Goal: Task Accomplishment & Management: Manage account settings

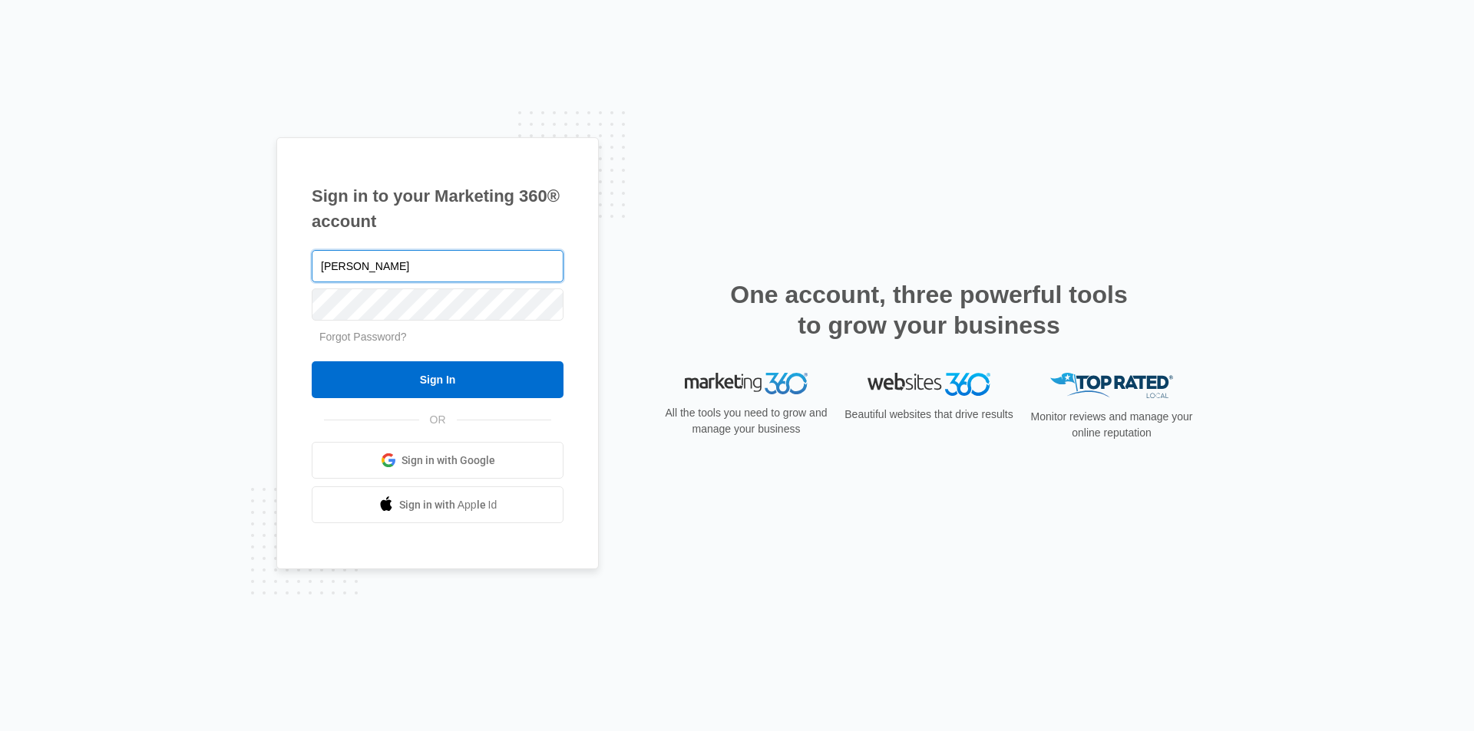
type input "[PERSON_NAME][EMAIL_ADDRESS][PERSON_NAME][DOMAIN_NAME]"
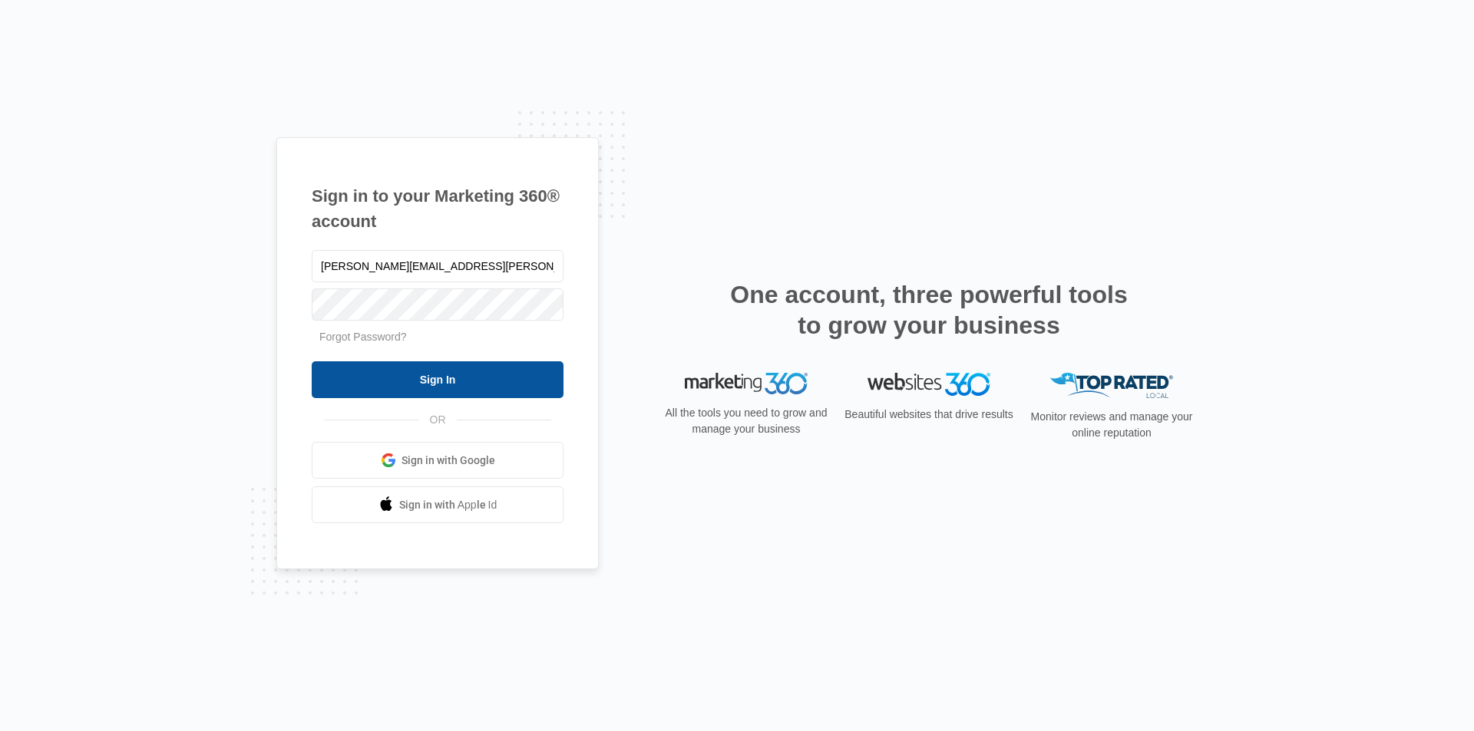
click at [442, 372] on input "Sign In" at bounding box center [438, 379] width 252 height 37
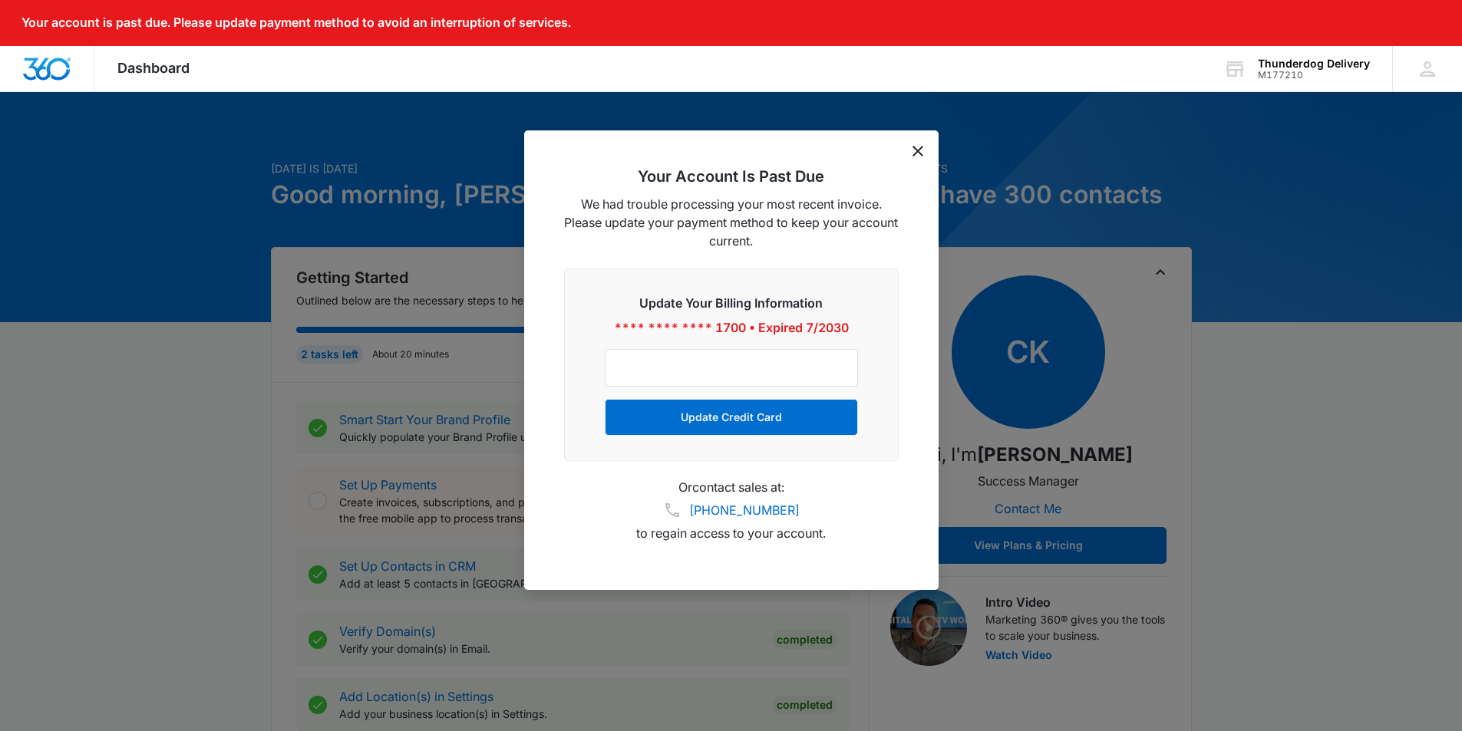
click at [923, 152] on icon "dismiss this dialog" at bounding box center [918, 151] width 11 height 11
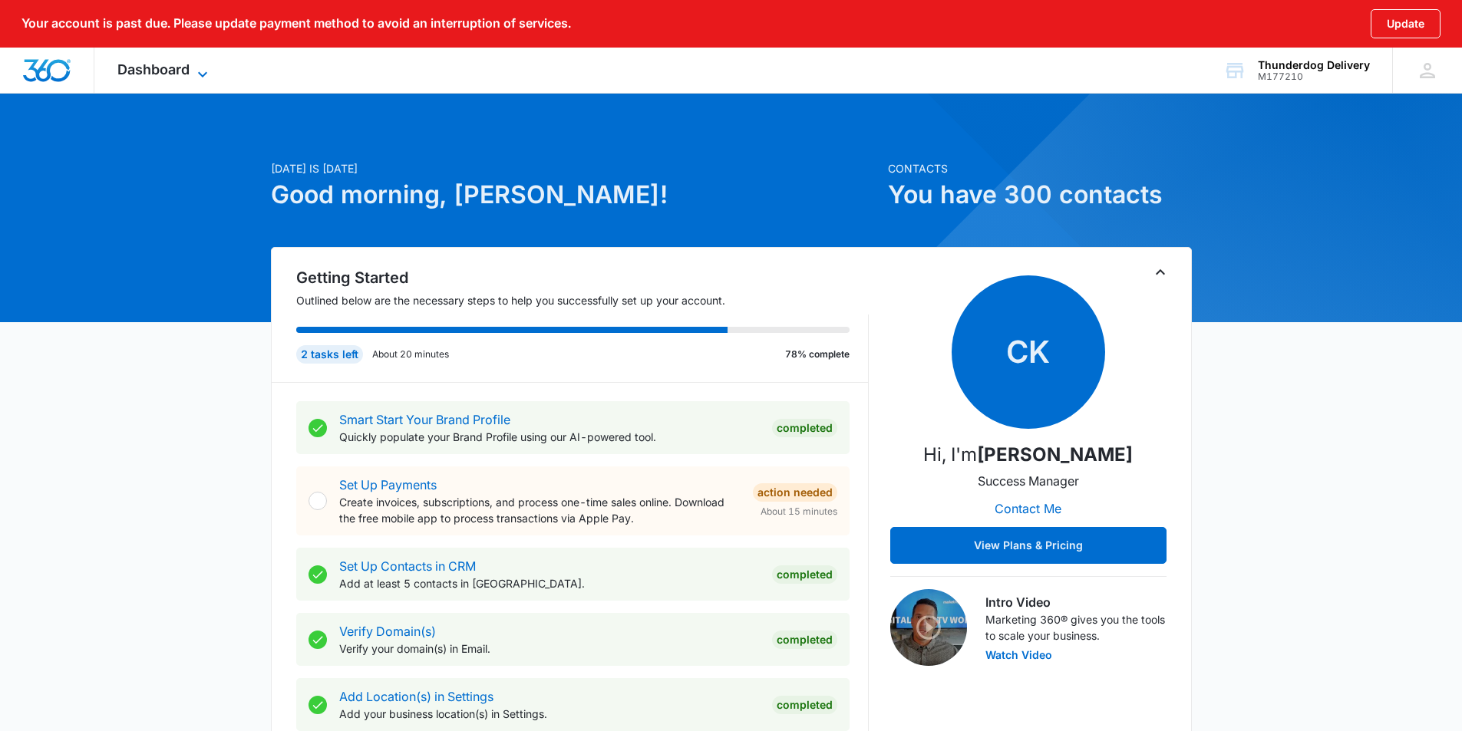
click at [203, 69] on icon at bounding box center [202, 74] width 18 height 18
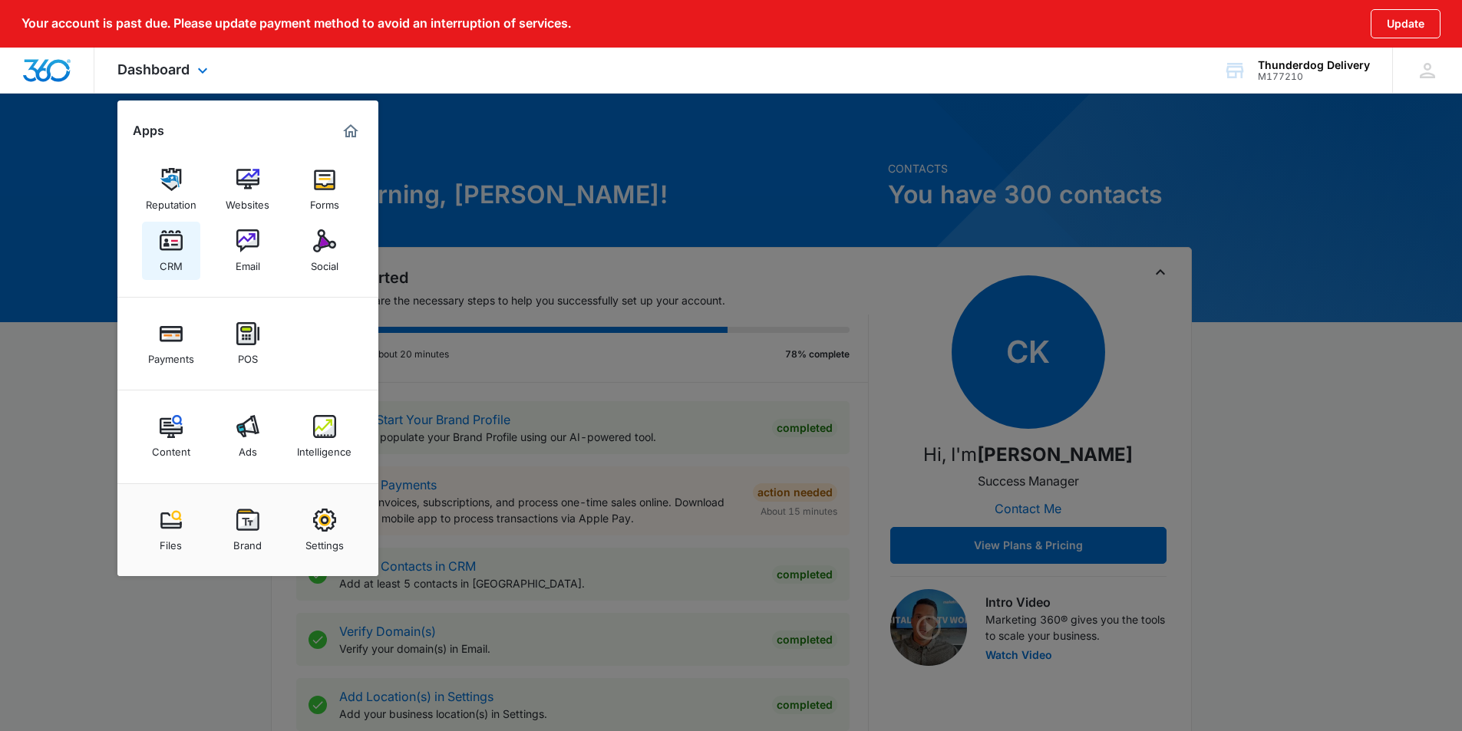
click at [168, 245] on img at bounding box center [171, 240] width 23 height 23
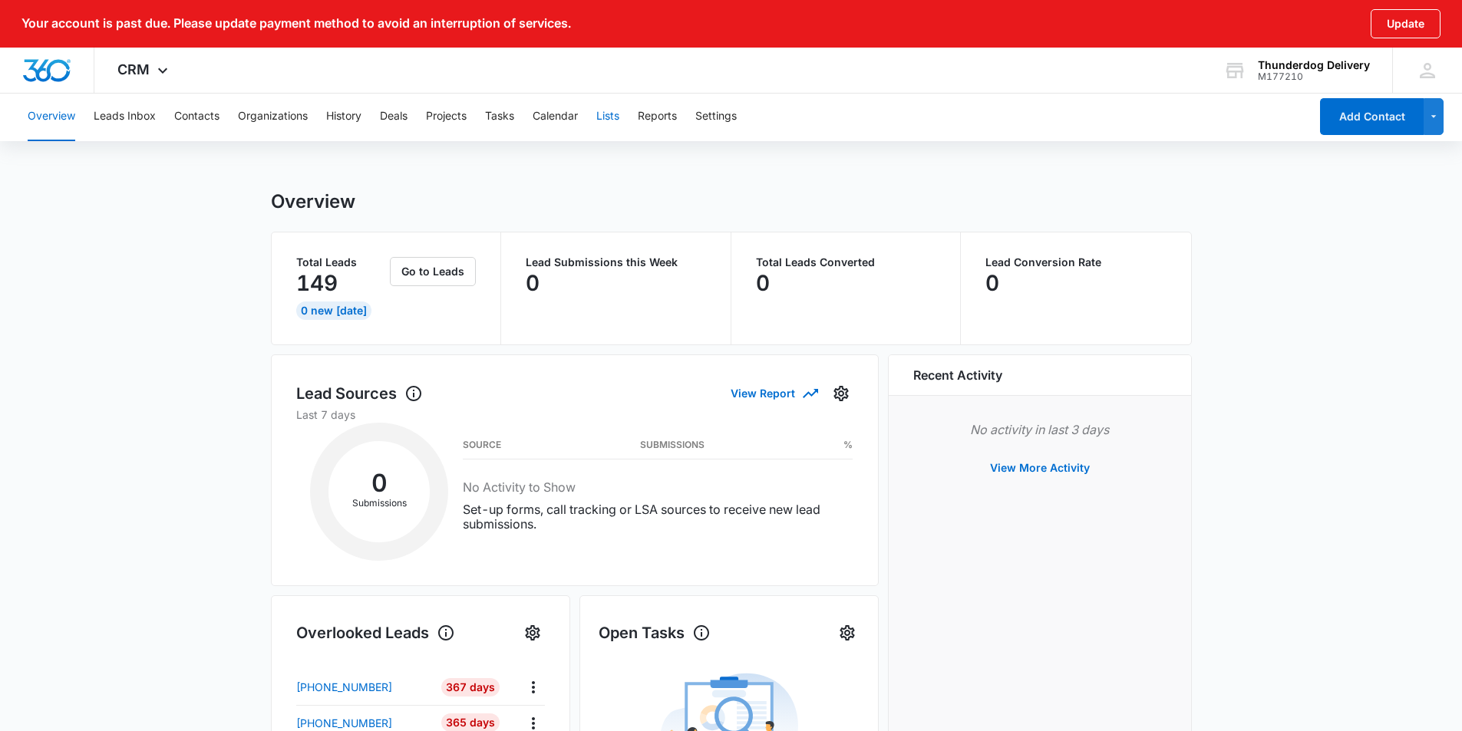
click at [610, 117] on button "Lists" at bounding box center [607, 116] width 23 height 49
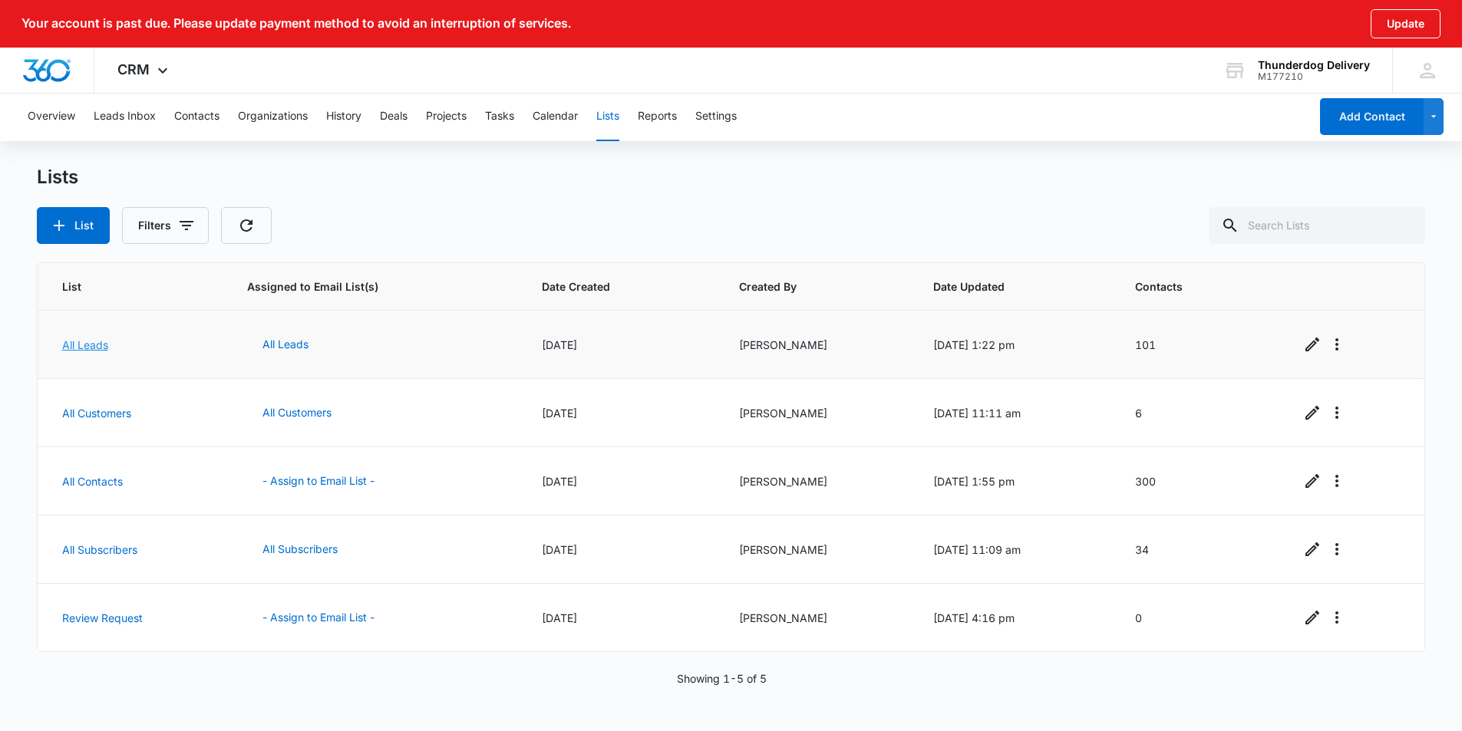
click at [97, 342] on link "All Leads" at bounding box center [85, 344] width 46 height 13
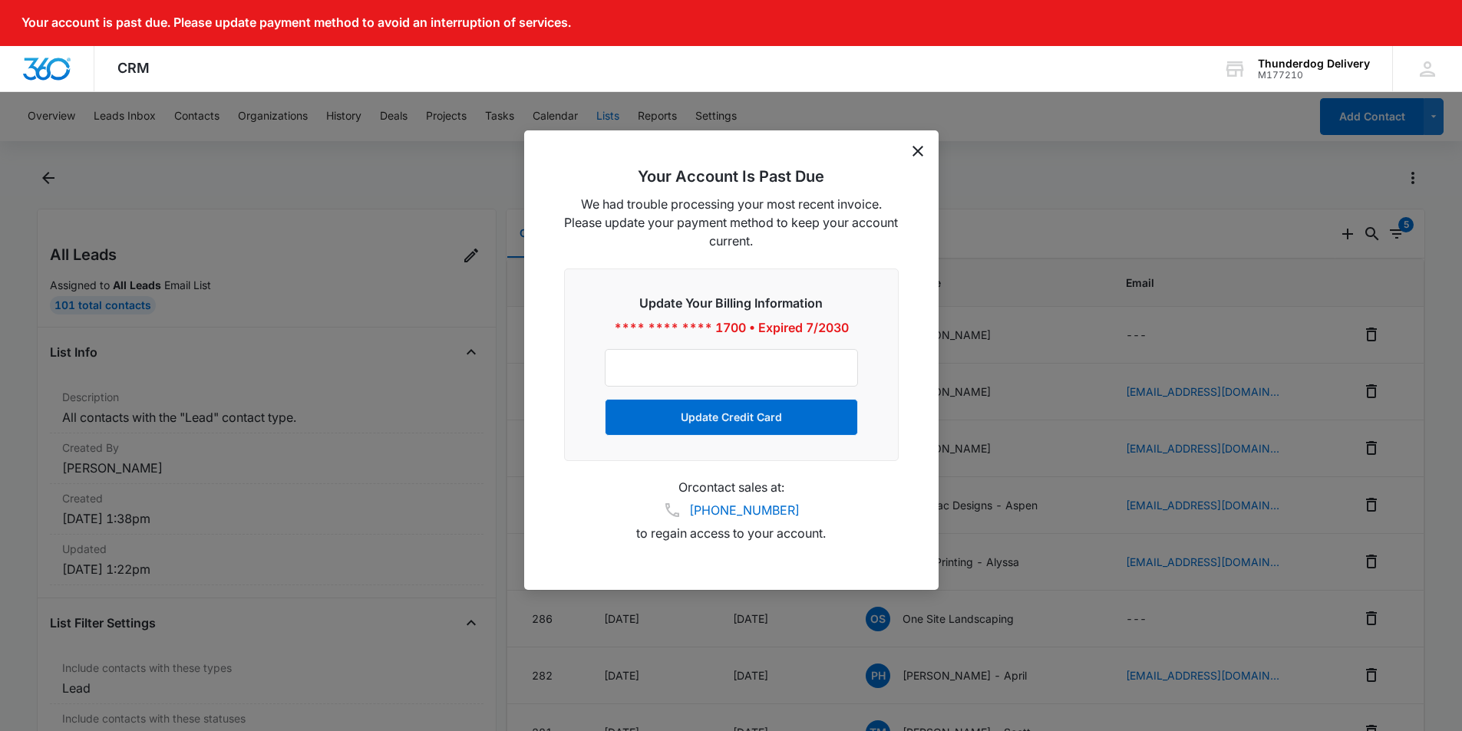
click at [914, 148] on icon "dismiss this dialog" at bounding box center [918, 151] width 11 height 11
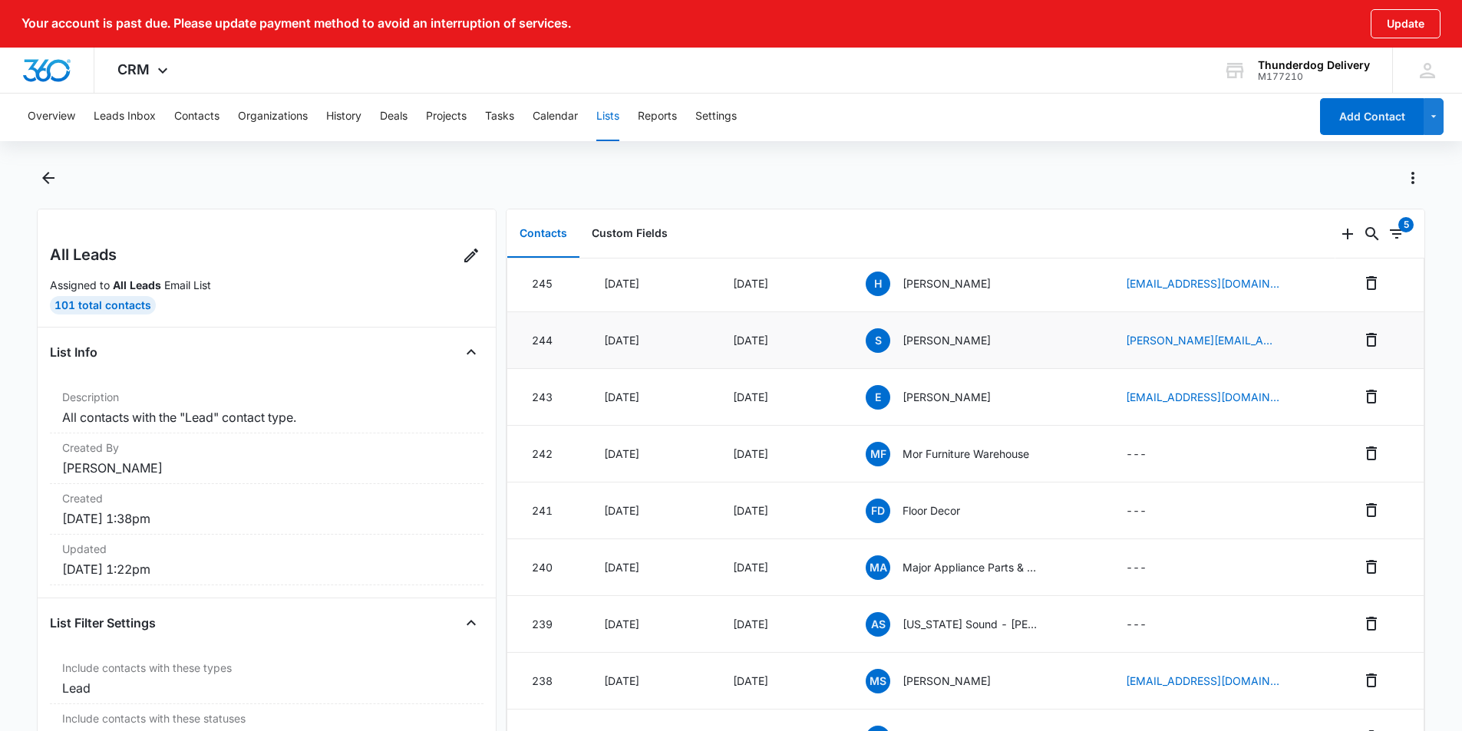
scroll to position [1043, 0]
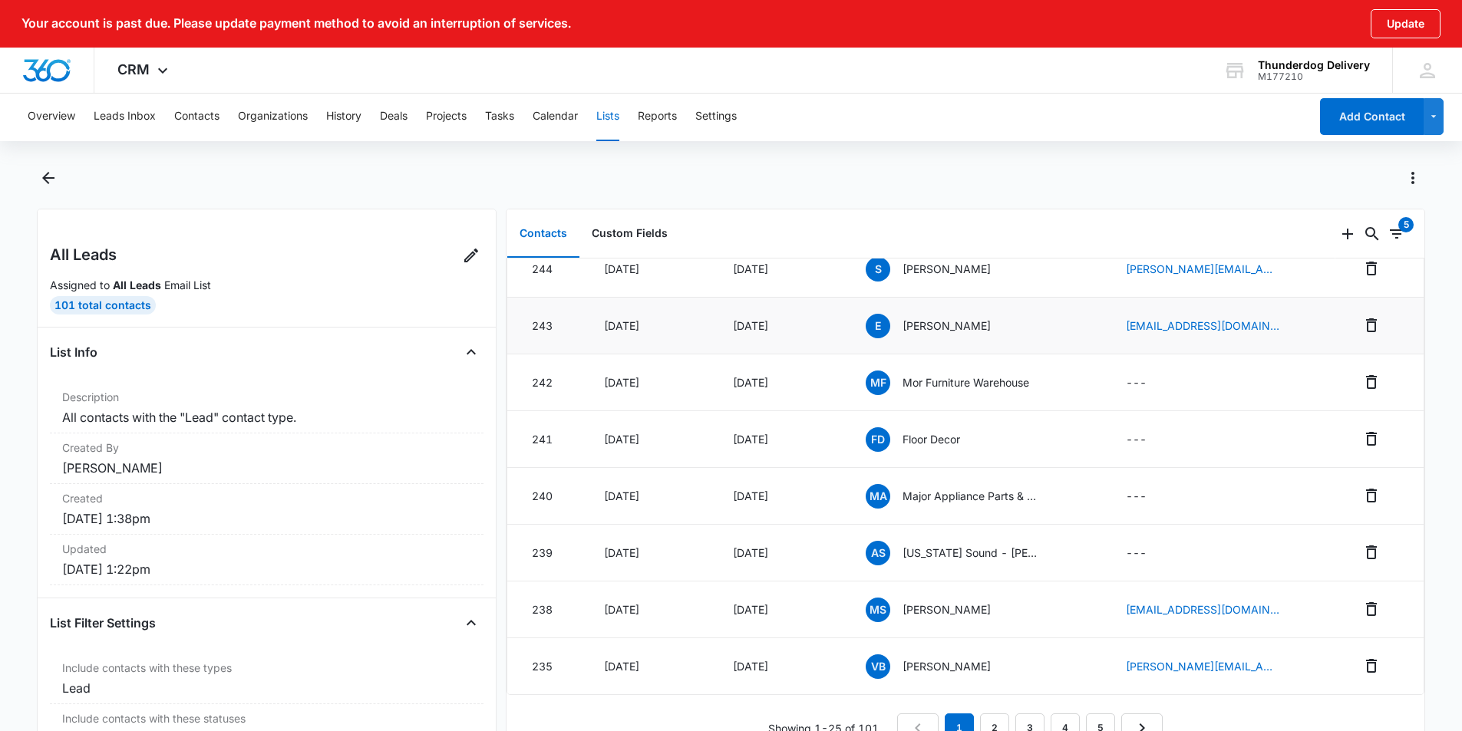
click at [918, 318] on p "[PERSON_NAME]" at bounding box center [947, 326] width 88 height 16
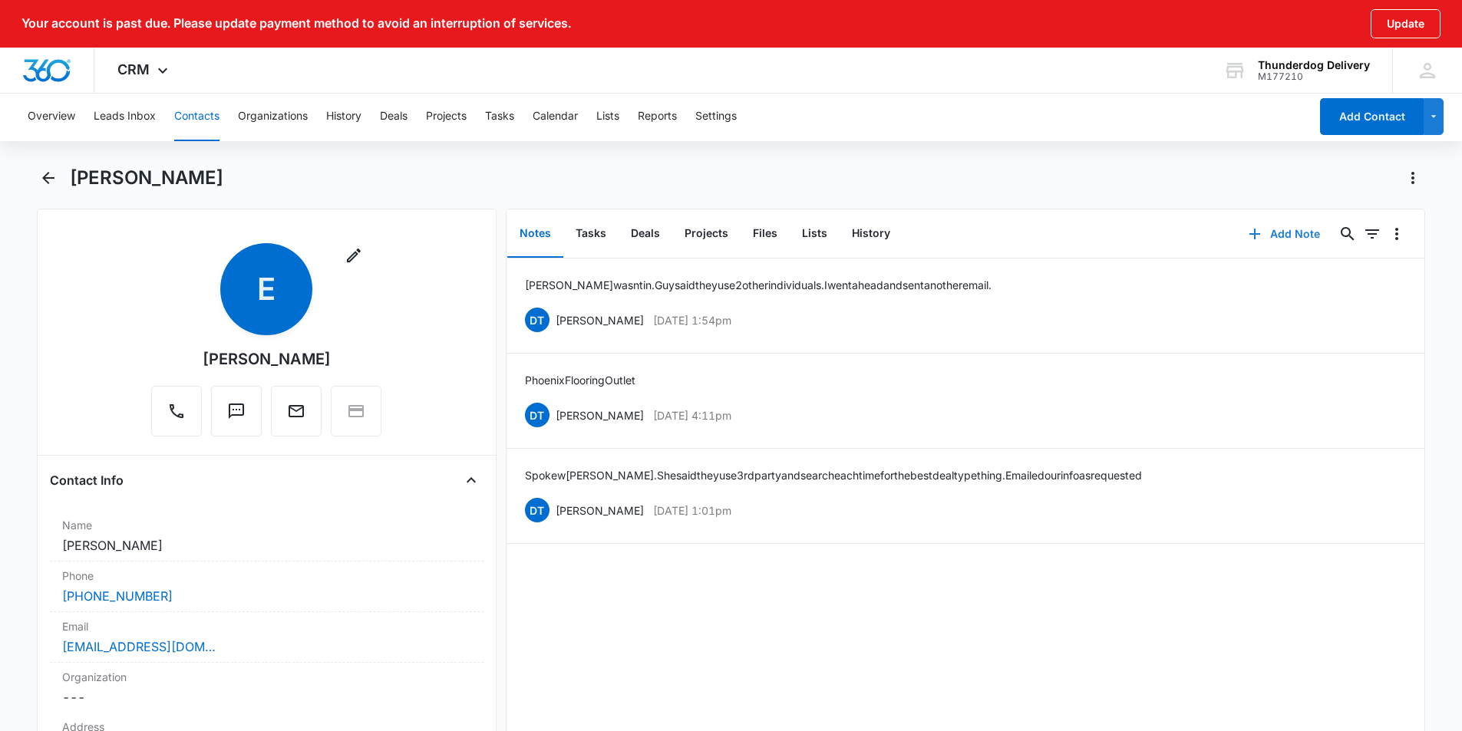
click at [1253, 236] on icon "button" at bounding box center [1255, 234] width 18 height 18
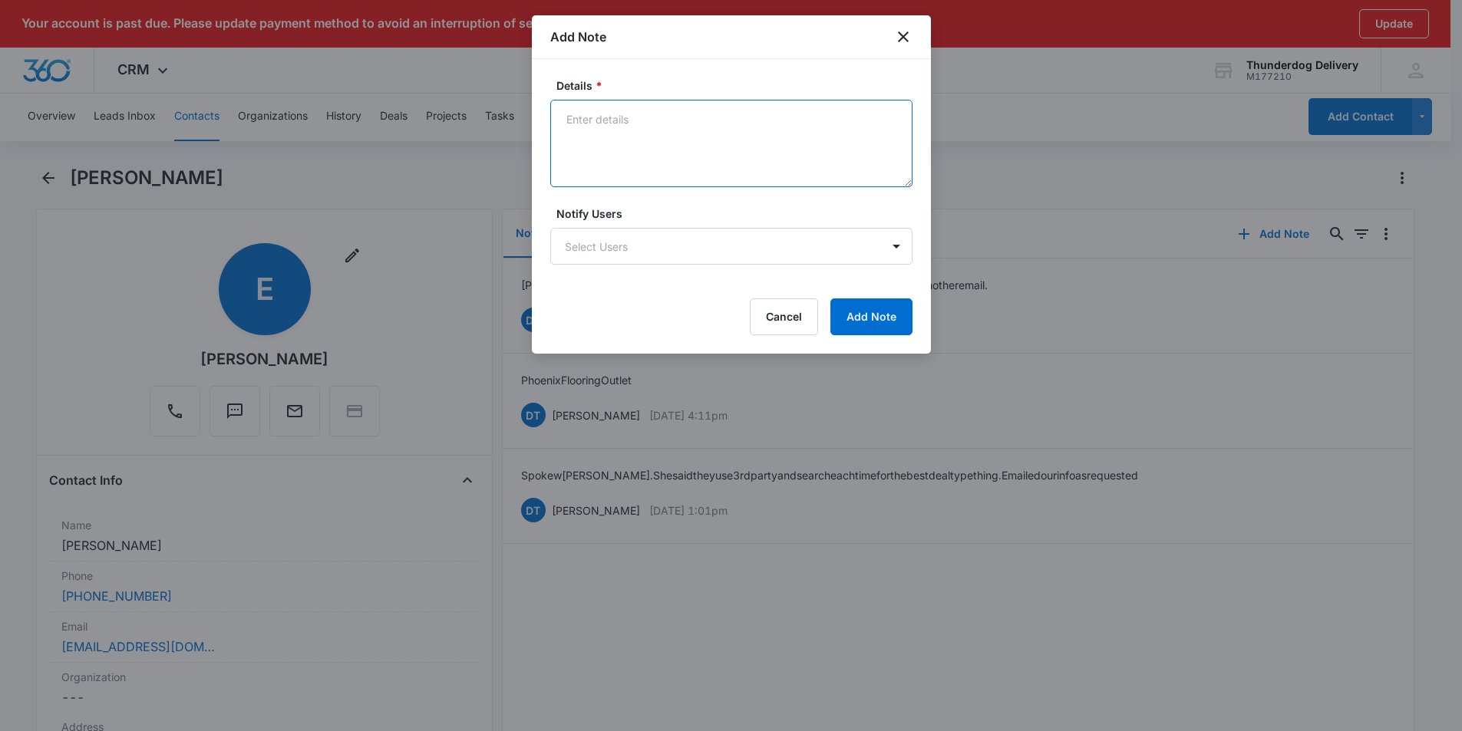
click at [671, 163] on textarea "Details *" at bounding box center [731, 143] width 362 height 87
type textarea "Email #3"
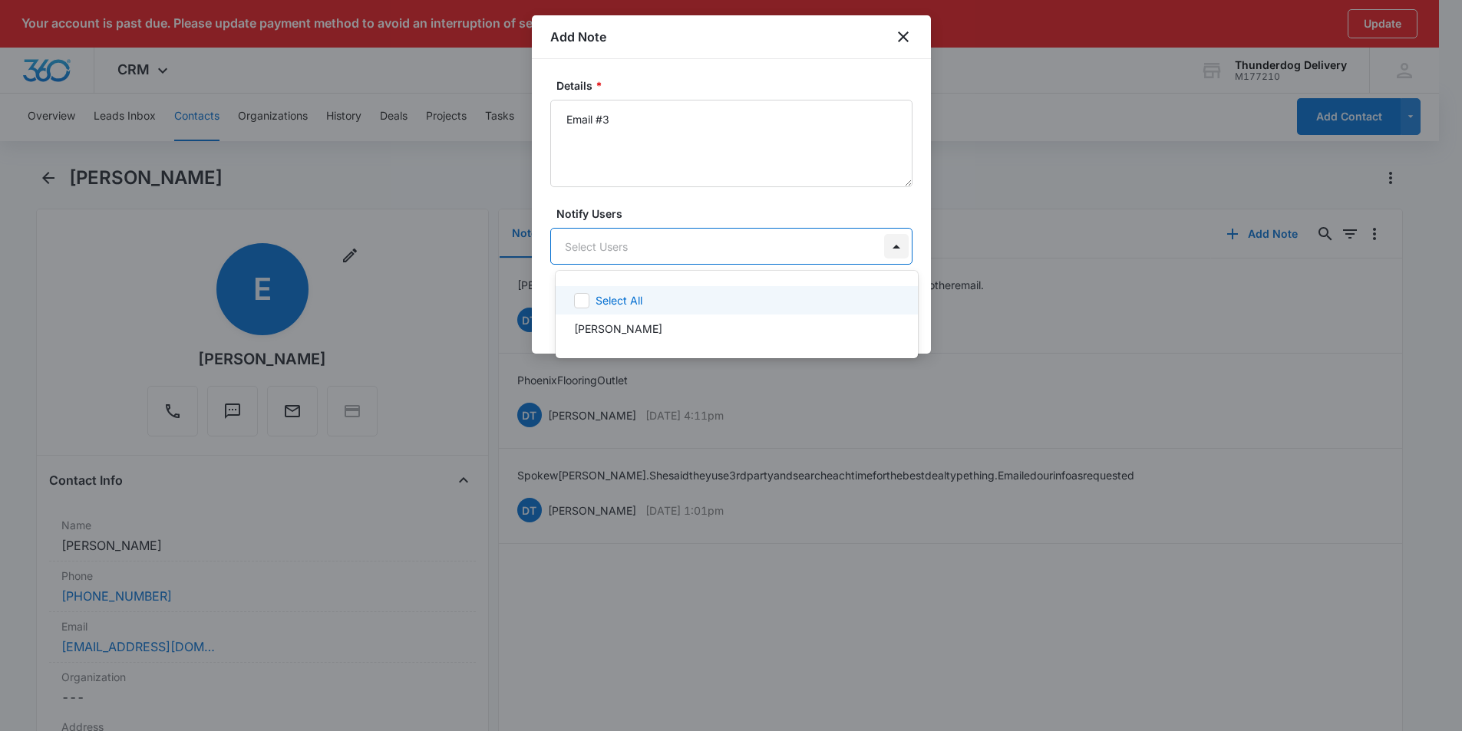
click at [895, 246] on body "Your account is past due. Please update payment method to avoid an interruption…" at bounding box center [731, 365] width 1462 height 731
click at [583, 300] on icon at bounding box center [581, 300] width 9 height 7
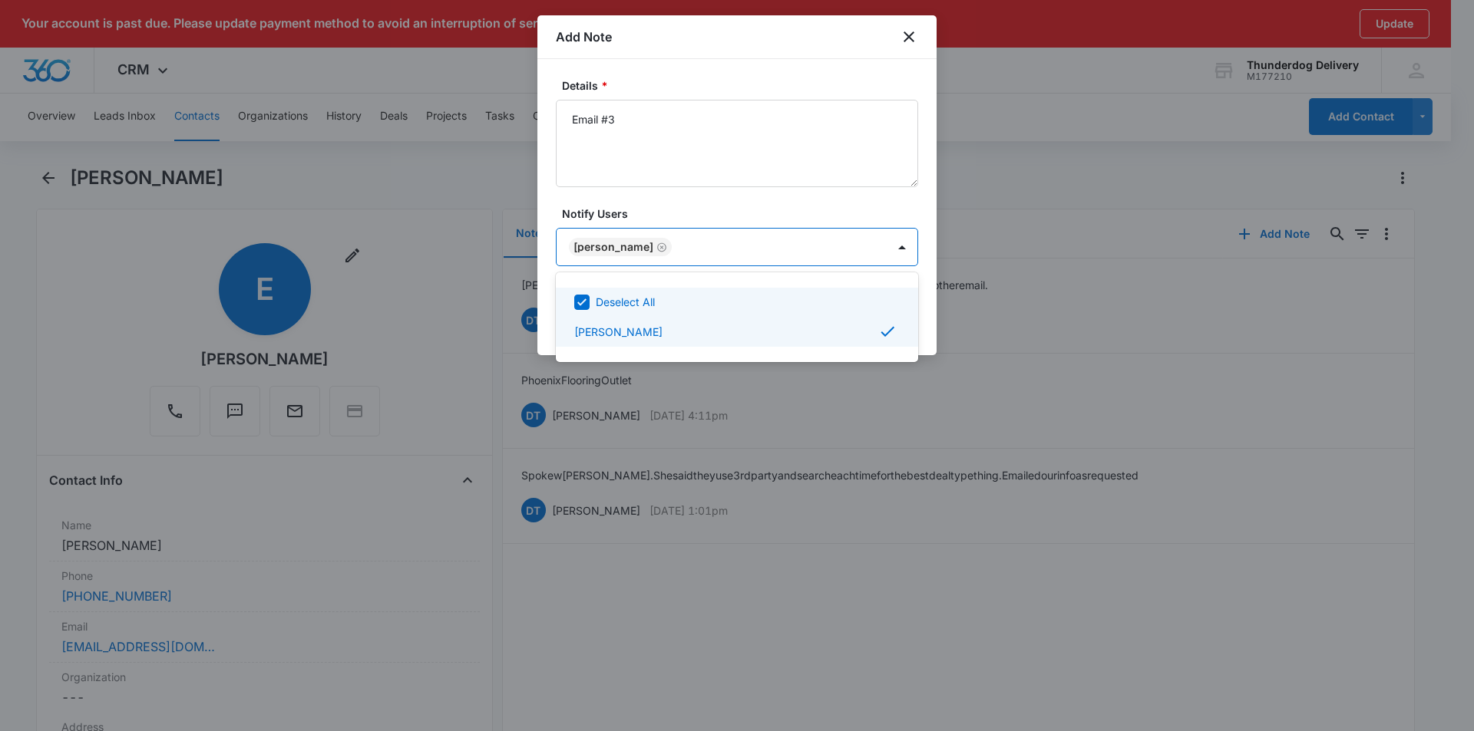
click at [695, 157] on div at bounding box center [737, 365] width 1474 height 731
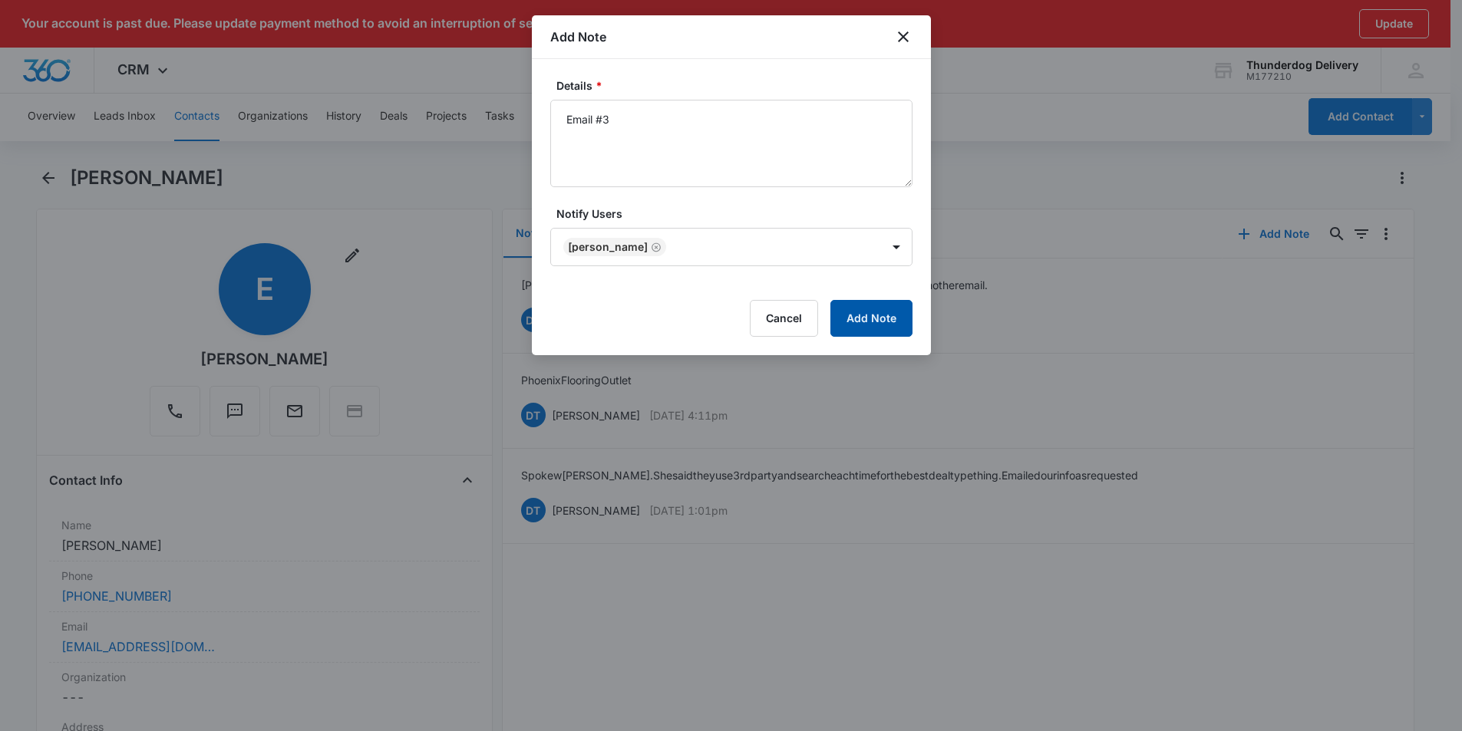
click at [859, 314] on button "Add Note" at bounding box center [871, 318] width 82 height 37
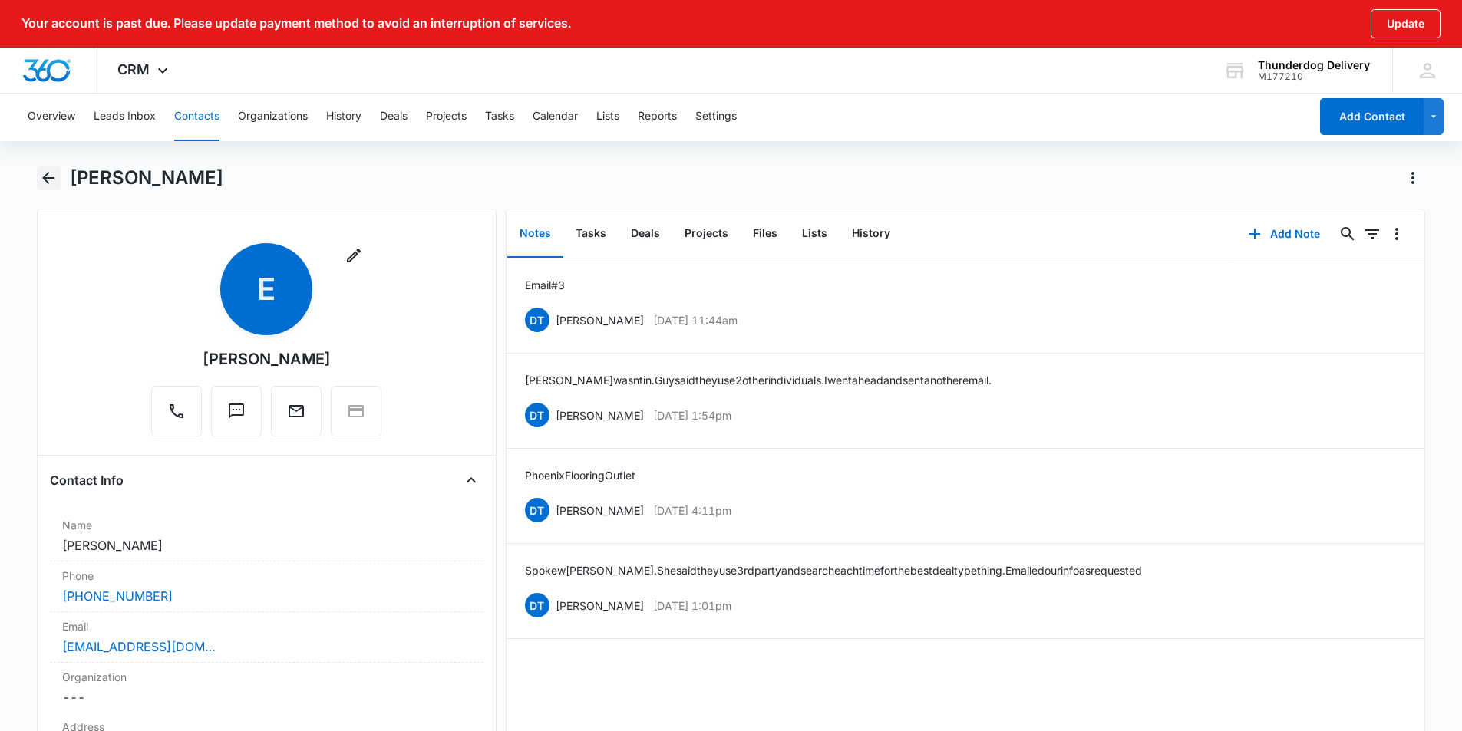
click at [39, 177] on icon "Back" at bounding box center [48, 178] width 18 height 18
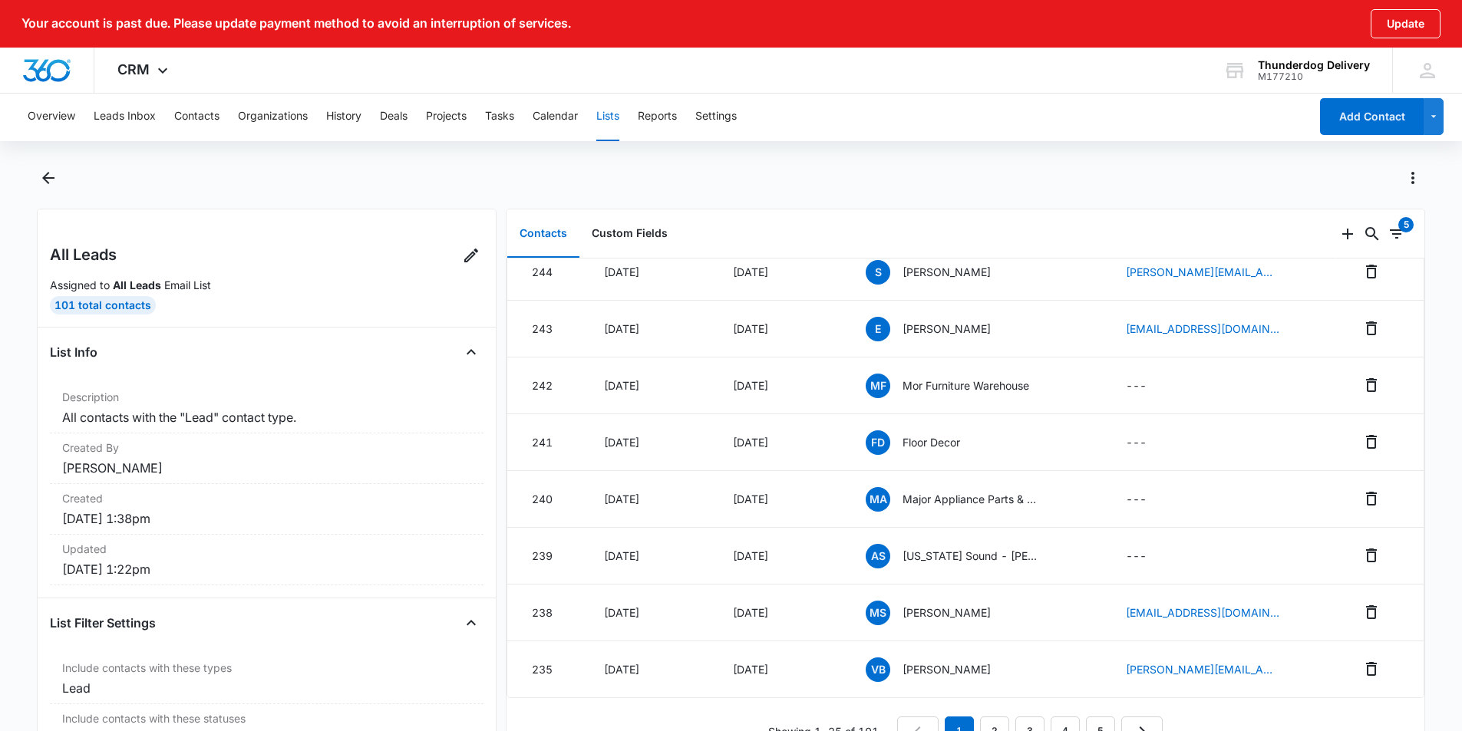
scroll to position [1043, 0]
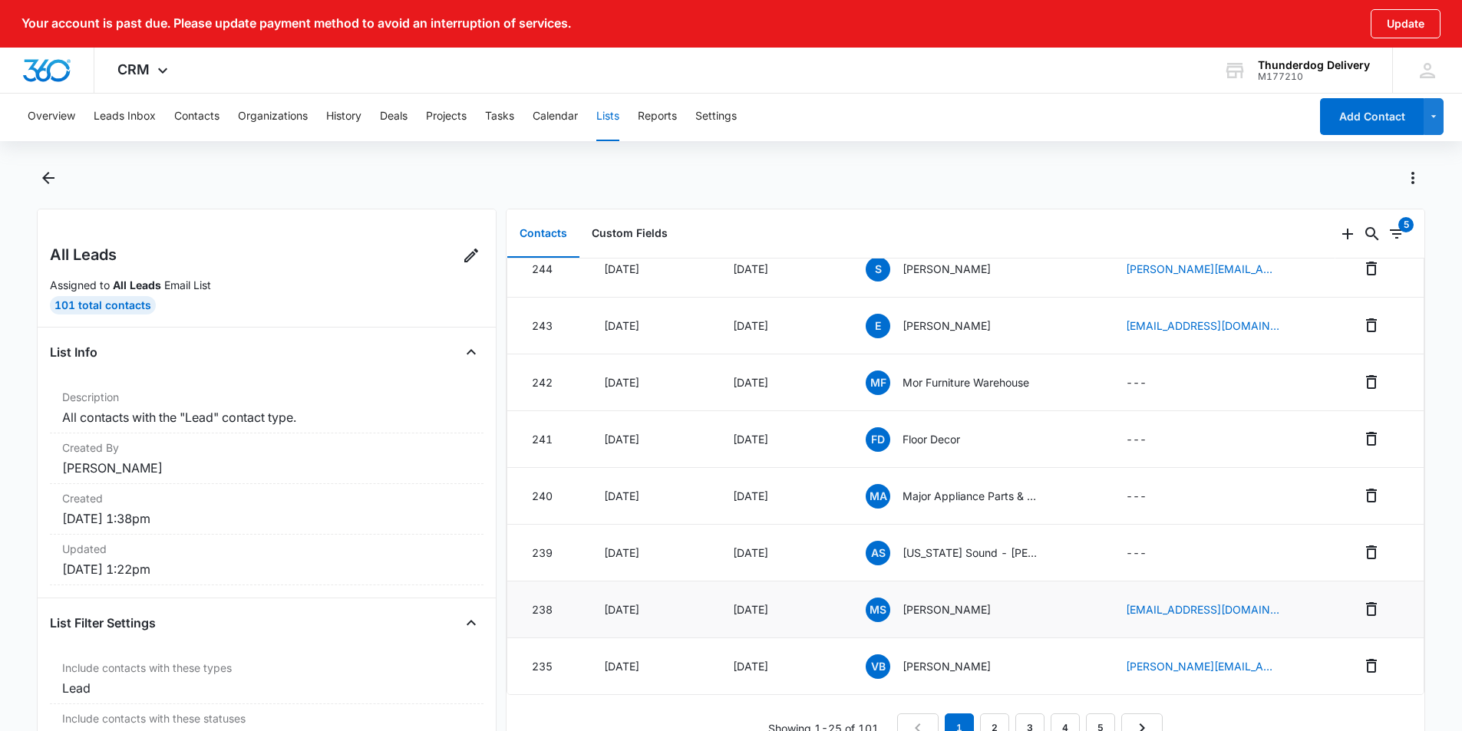
click at [953, 602] on p "[PERSON_NAME]" at bounding box center [947, 610] width 88 height 16
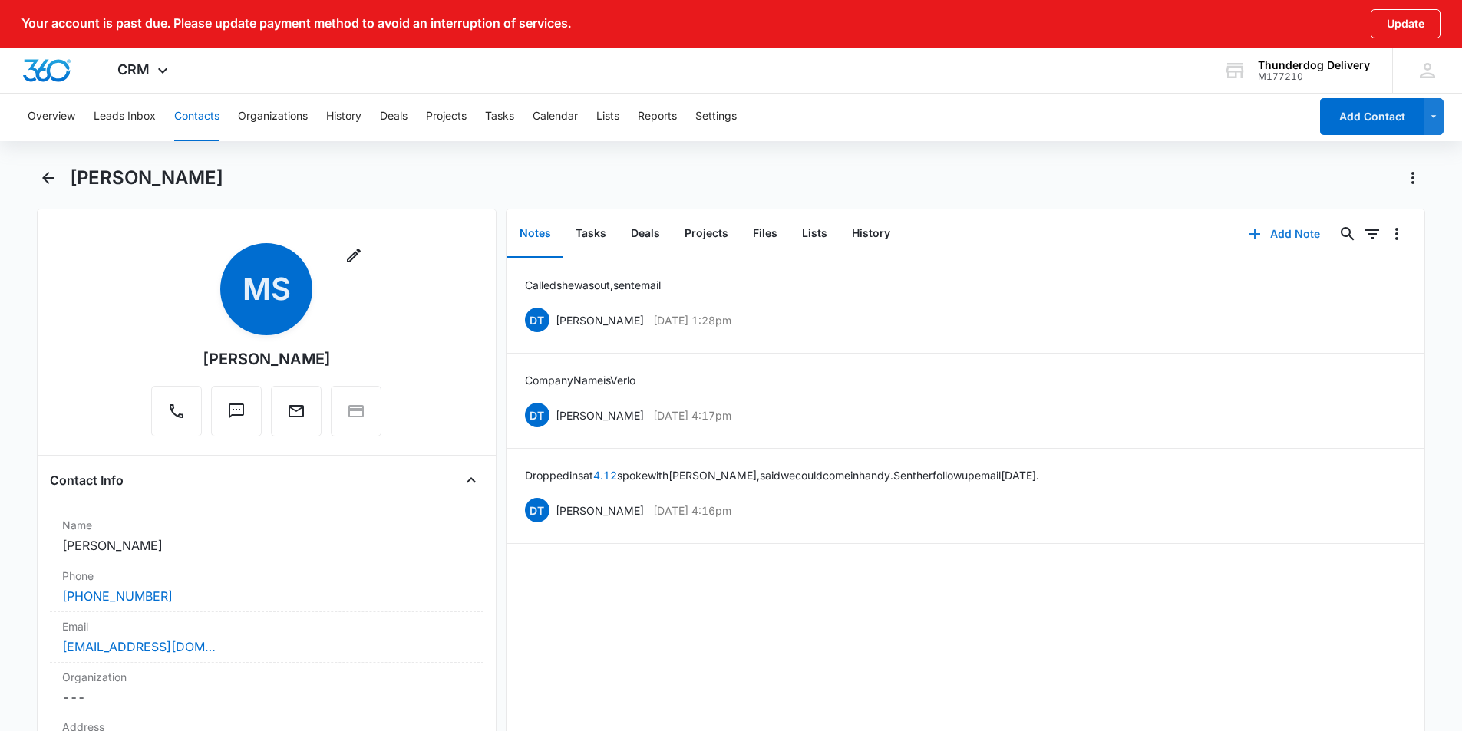
click at [1266, 234] on button "Add Note" at bounding box center [1284, 234] width 102 height 37
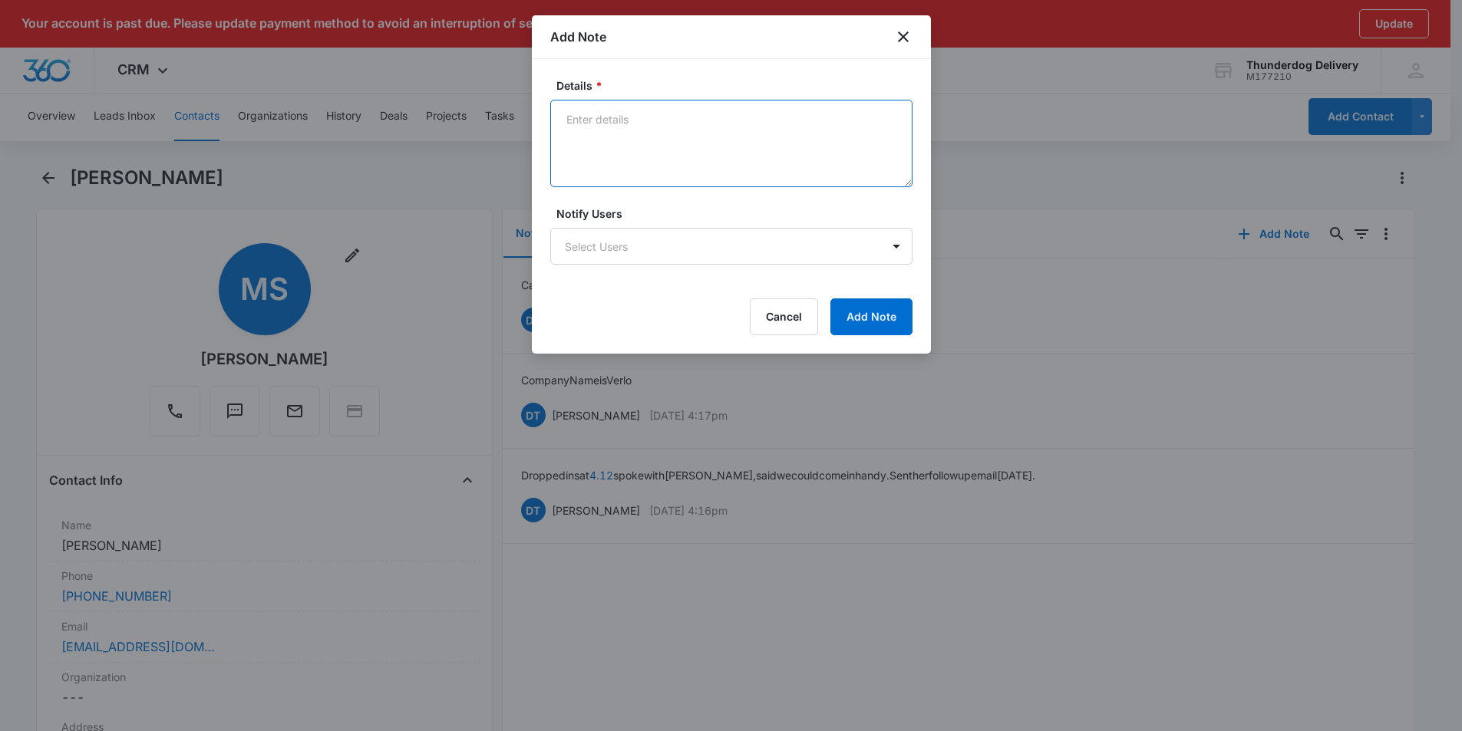
click at [649, 124] on textarea "Details *" at bounding box center [731, 143] width 362 height 87
type textarea "email #2"
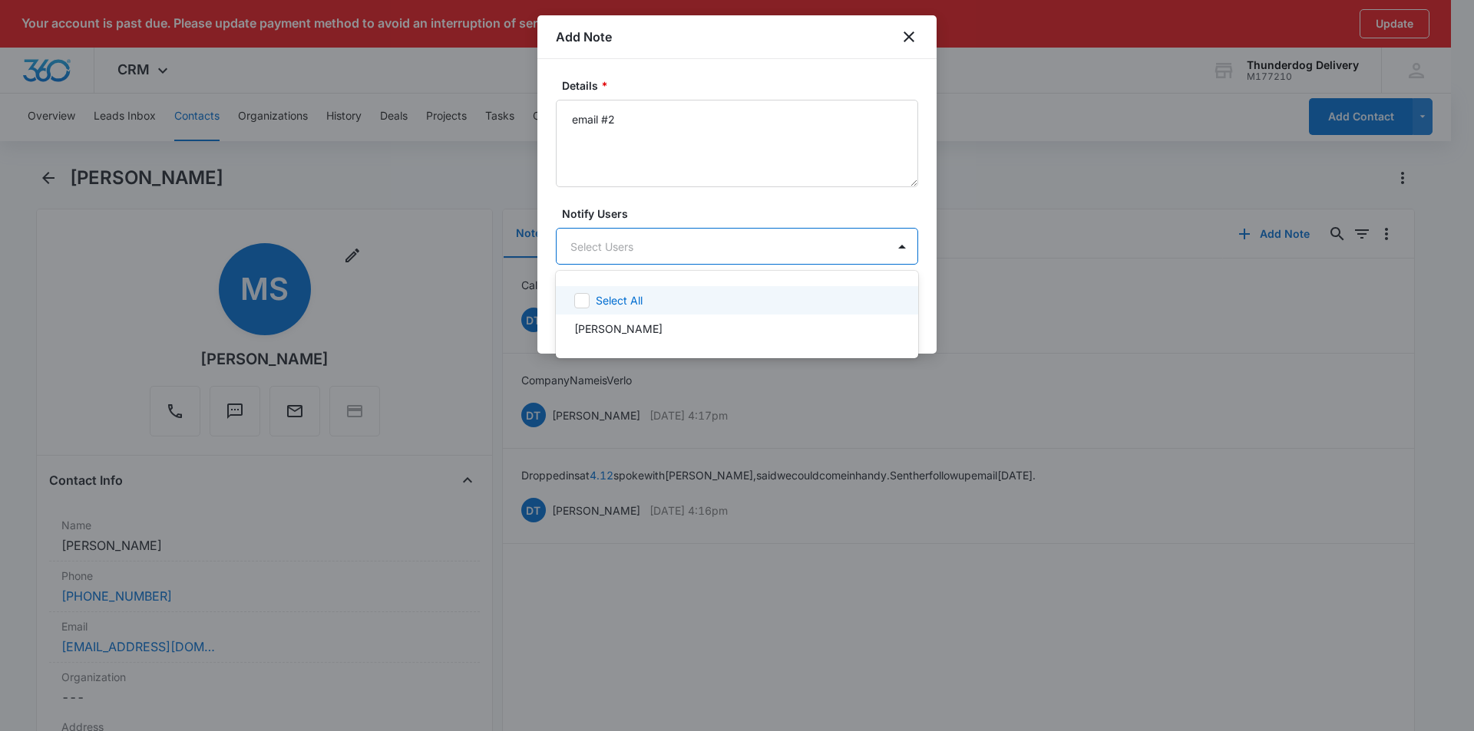
click at [608, 246] on body "Your account is past due. Please update payment method to avoid an interruption…" at bounding box center [737, 365] width 1474 height 731
click at [586, 302] on icon at bounding box center [582, 301] width 14 height 14
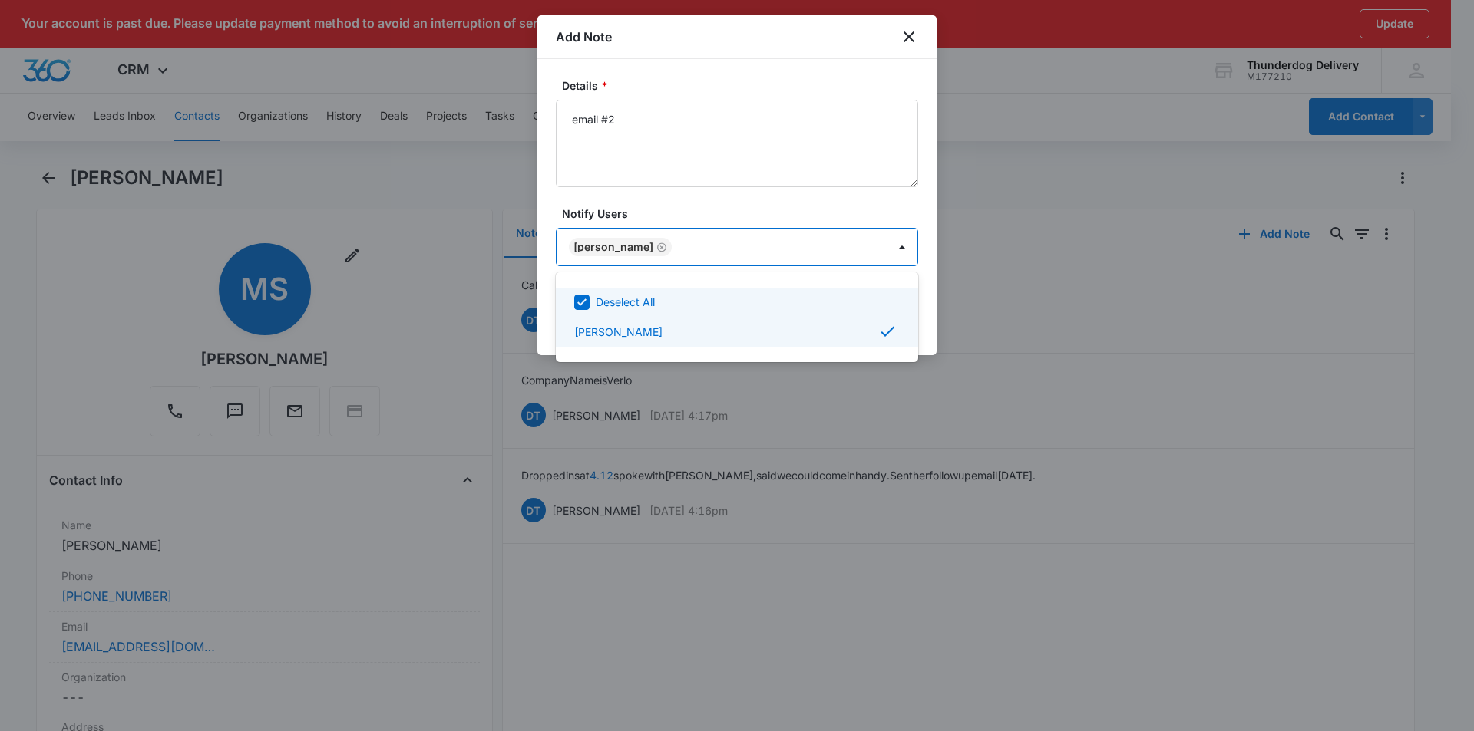
click at [756, 158] on div at bounding box center [737, 365] width 1474 height 731
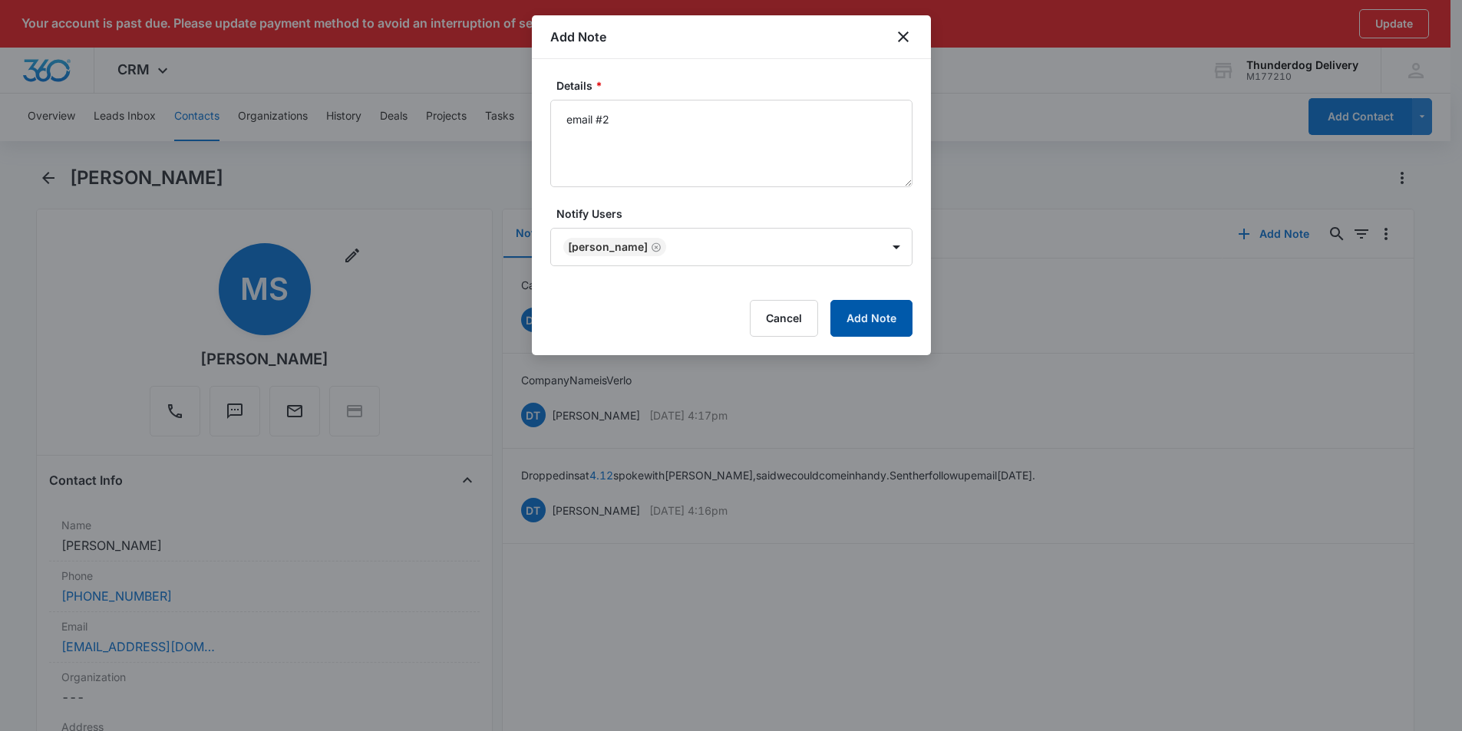
click at [860, 316] on button "Add Note" at bounding box center [871, 318] width 82 height 37
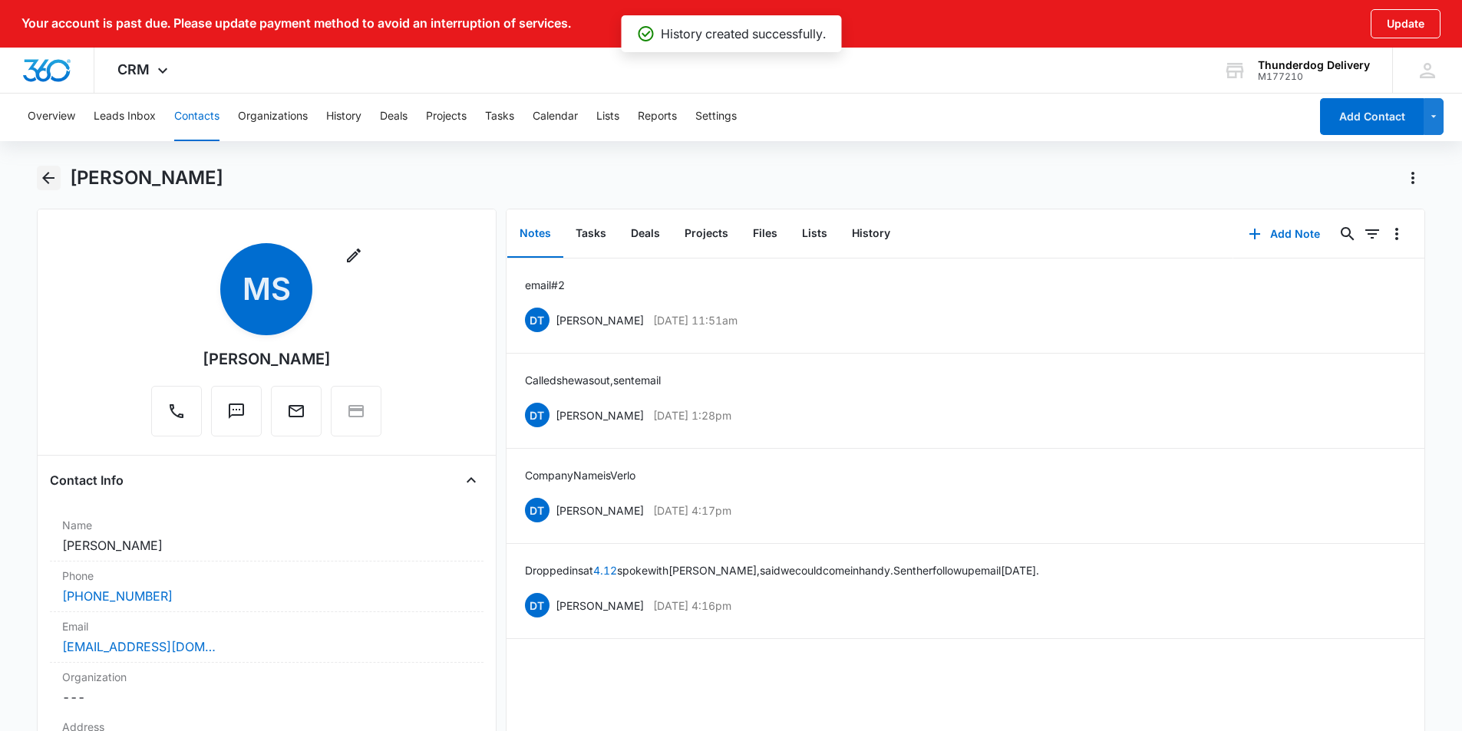
click at [50, 178] on icon "Back" at bounding box center [48, 178] width 12 height 12
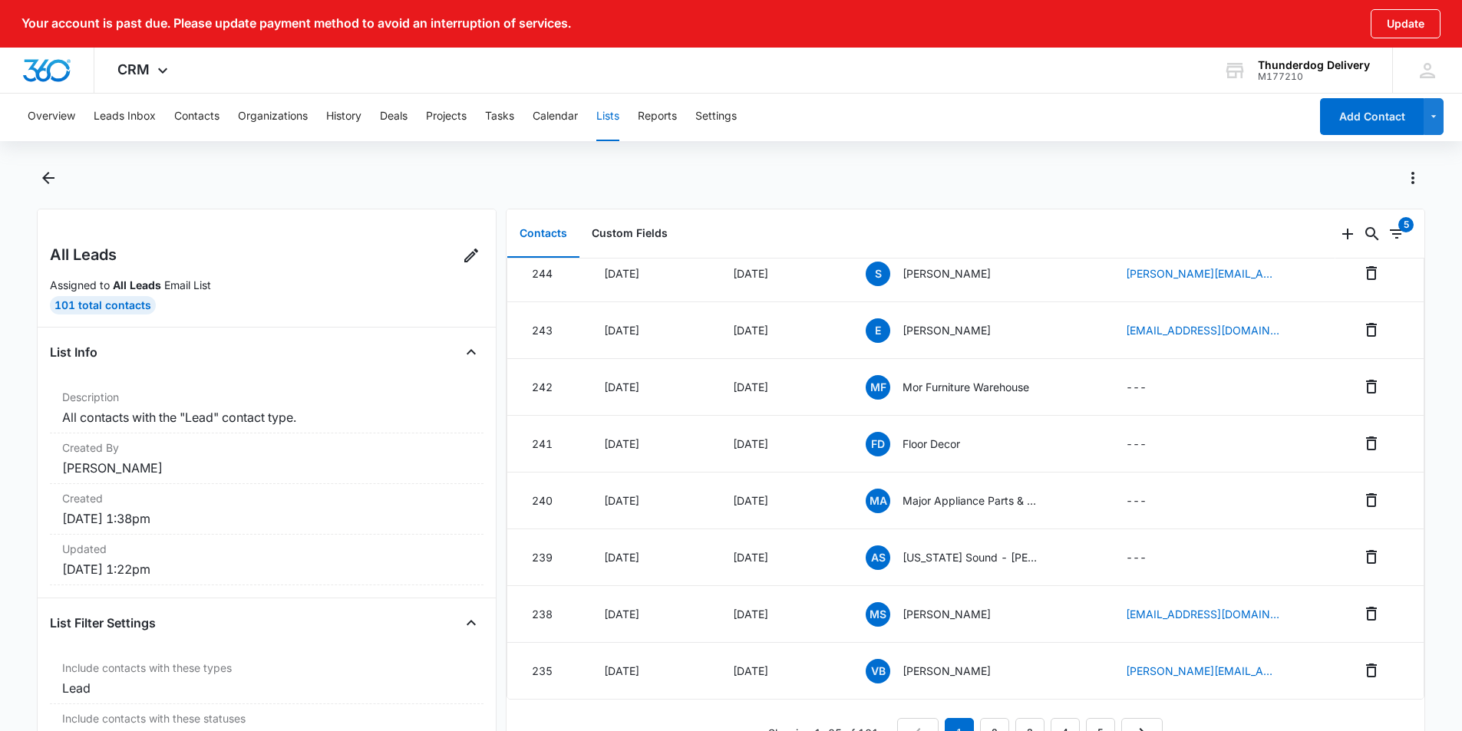
scroll to position [1043, 0]
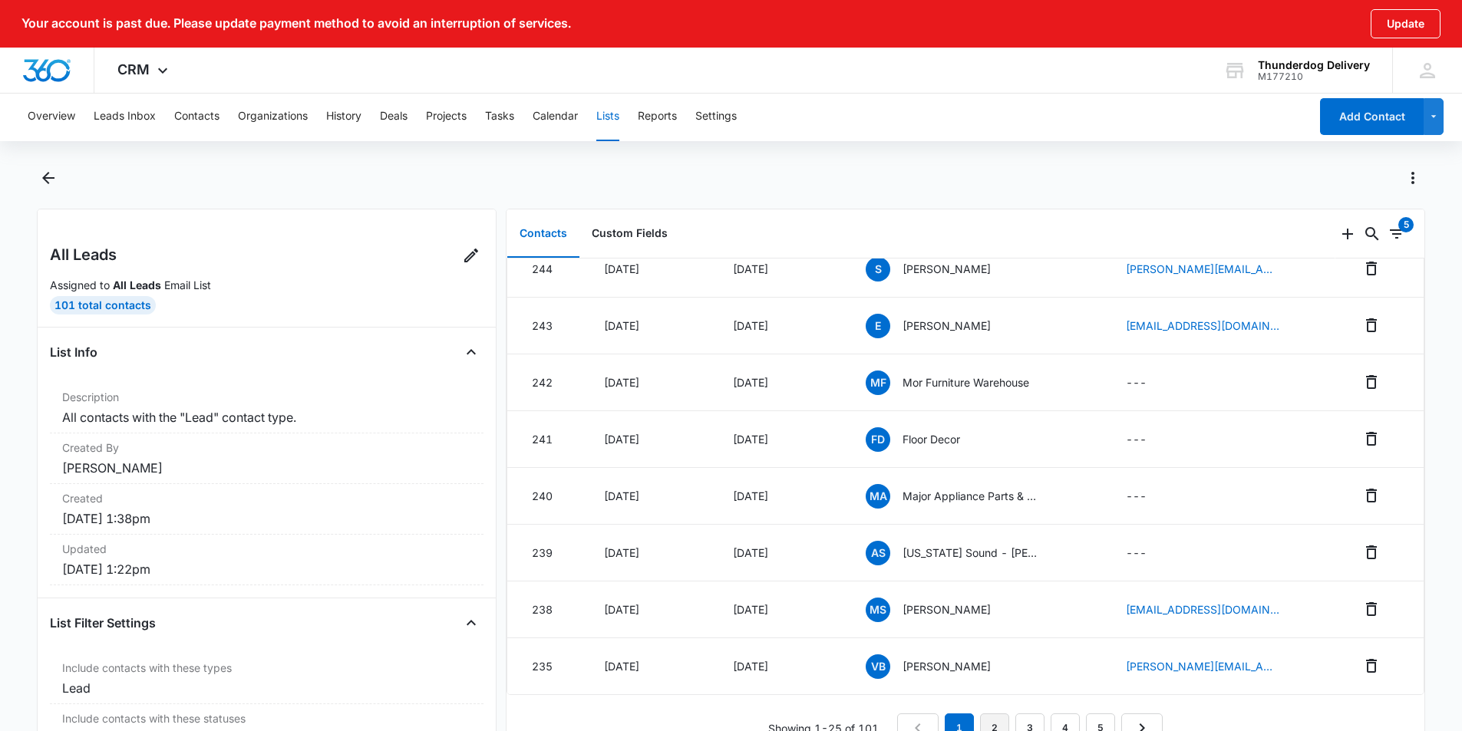
click at [985, 714] on link "2" at bounding box center [994, 728] width 29 height 29
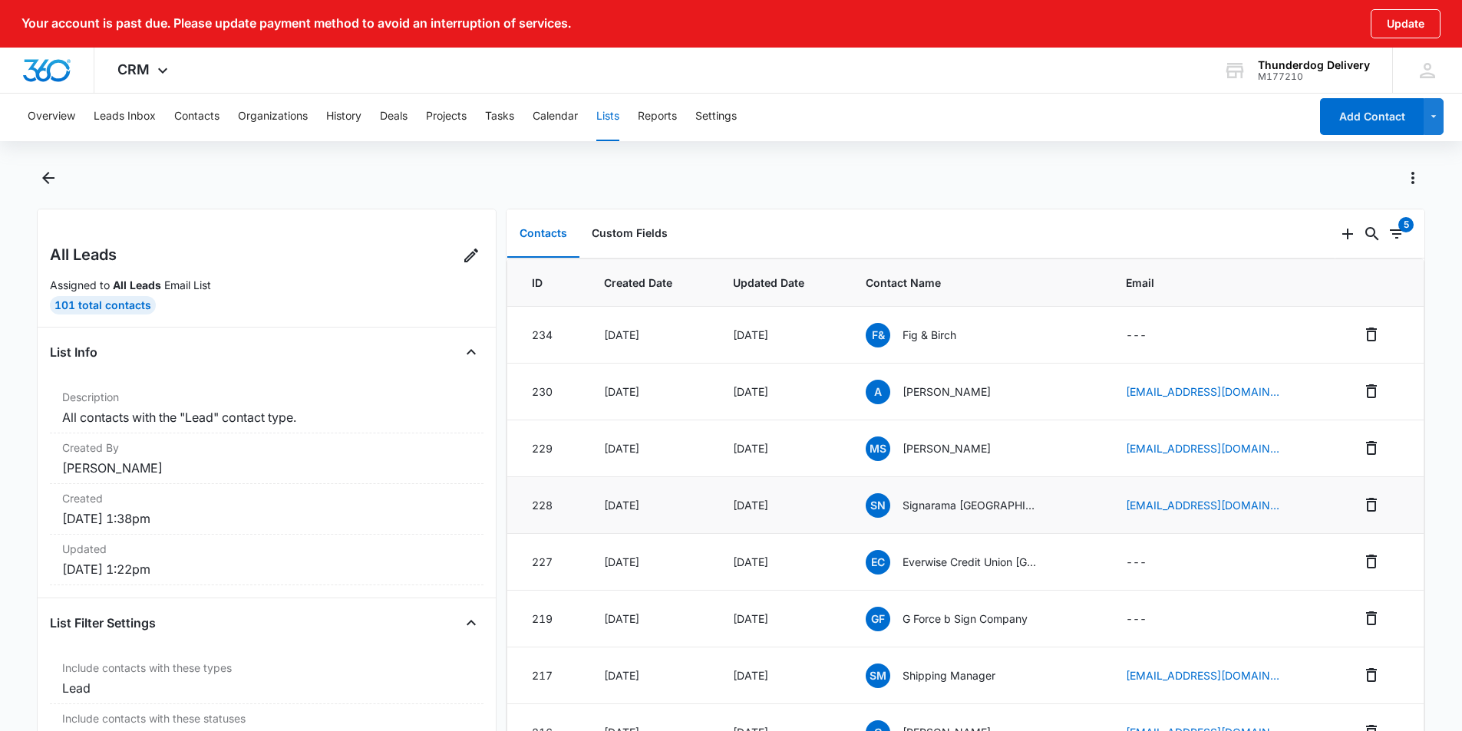
click at [993, 509] on p "Signarama [GEOGRAPHIC_DATA]" at bounding box center [972, 505] width 138 height 16
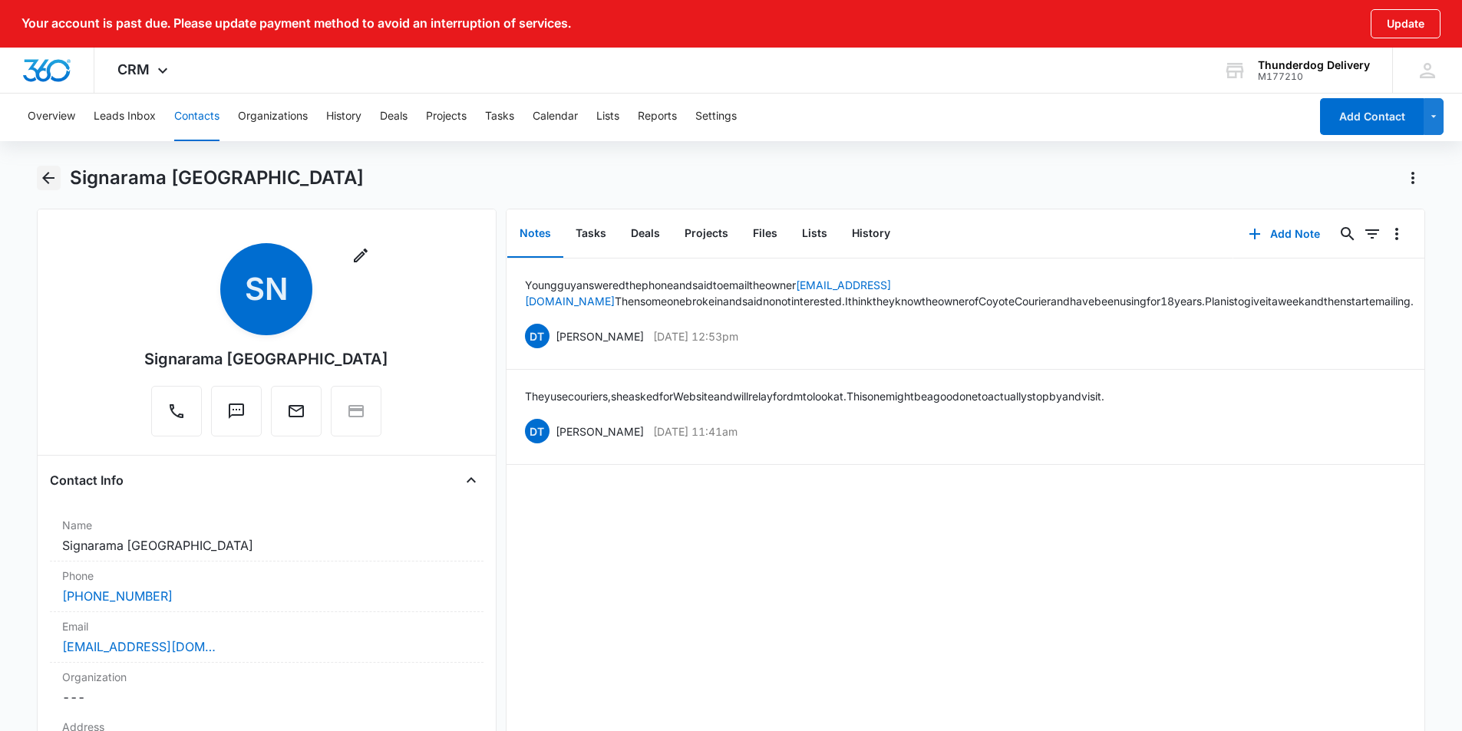
click at [48, 175] on icon "Back" at bounding box center [48, 178] width 18 height 18
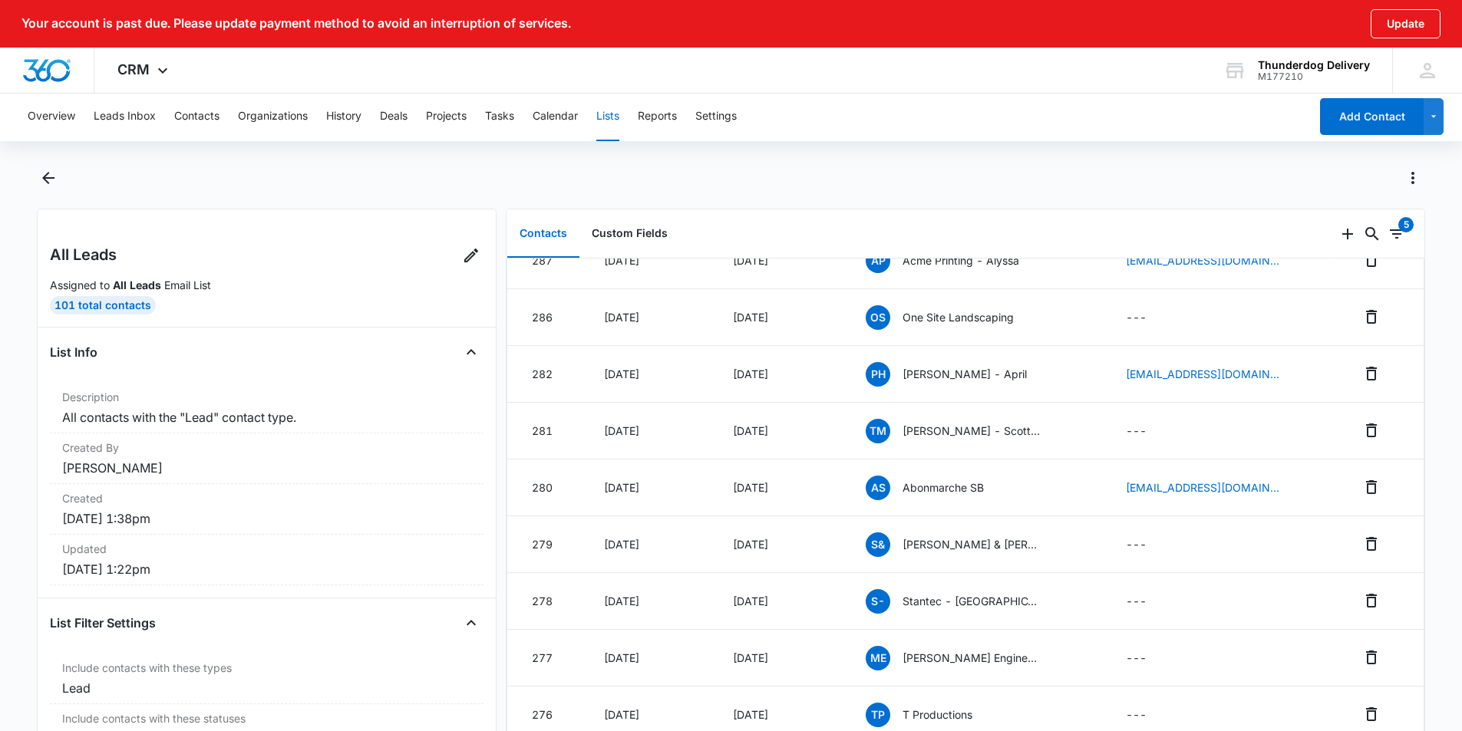
scroll to position [307, 0]
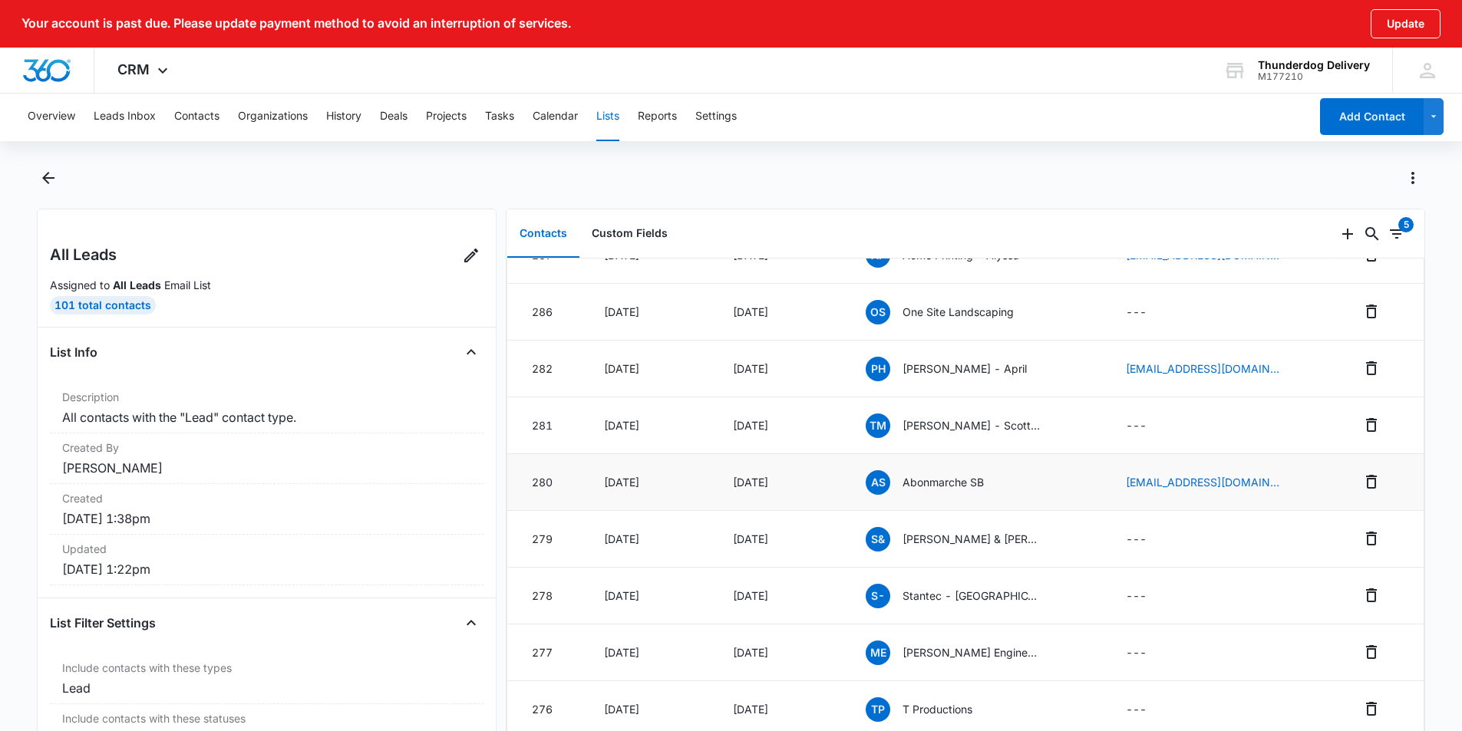
click at [939, 486] on p "Abonmarche SB" at bounding box center [943, 482] width 81 height 16
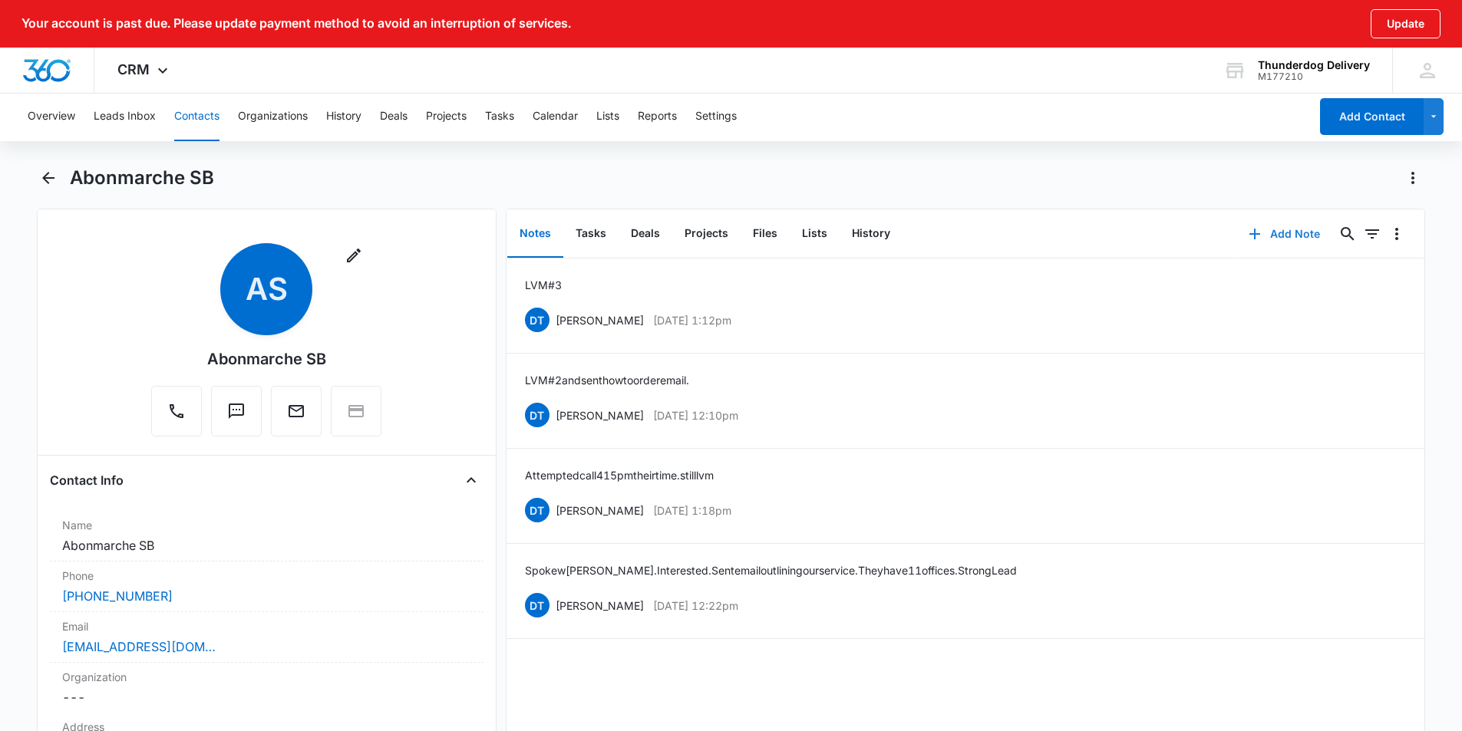
click at [1280, 235] on button "Add Note" at bounding box center [1284, 234] width 102 height 37
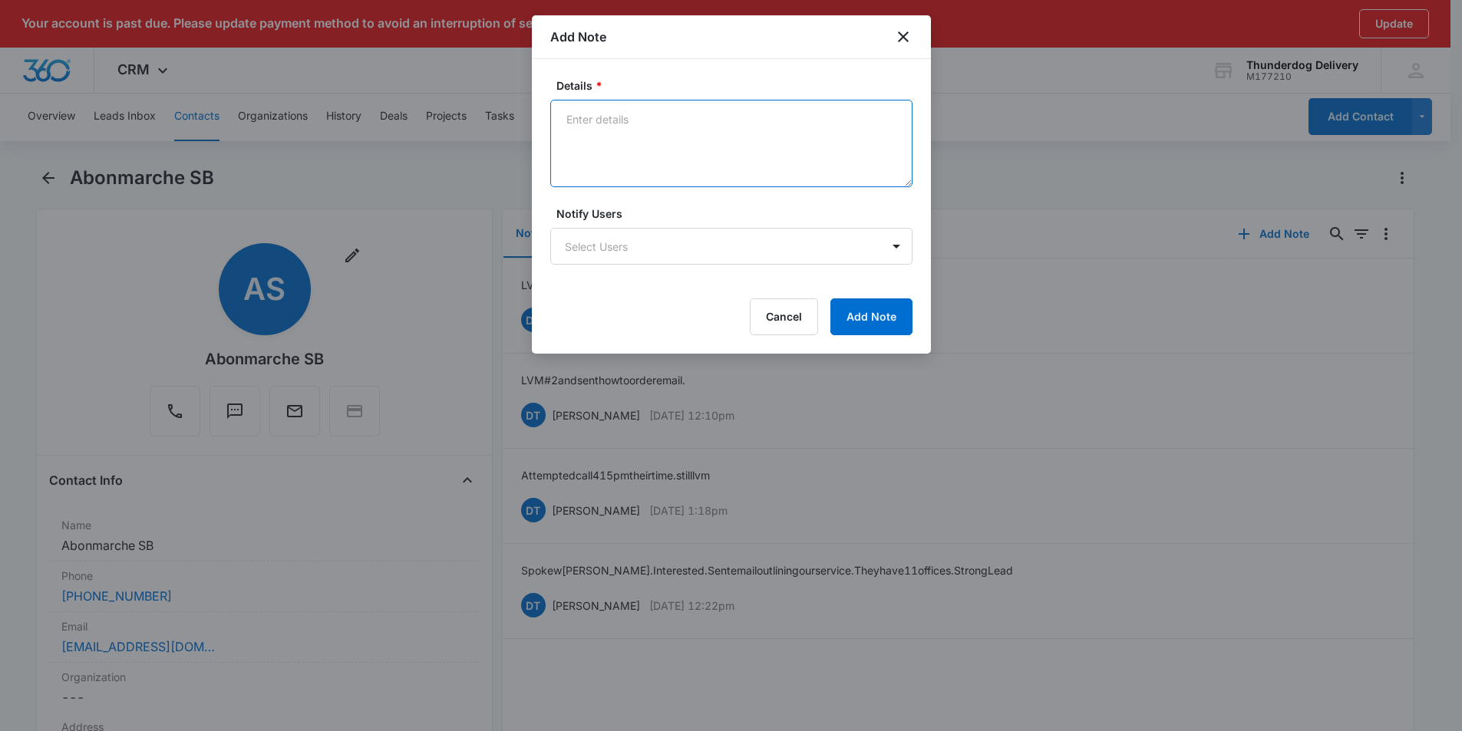
click at [642, 133] on textarea "Details *" at bounding box center [731, 143] width 362 height 87
type textarea "LVM #4 and emailed."
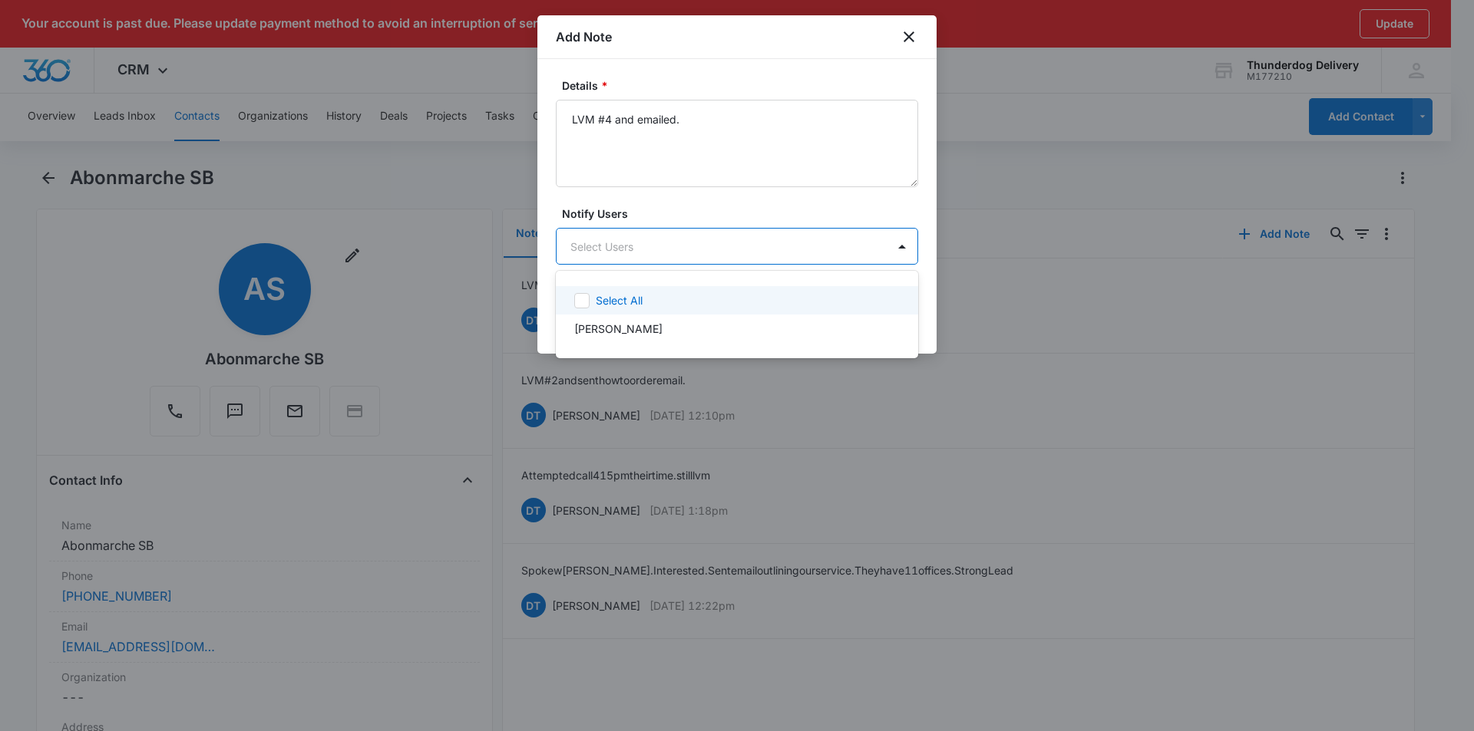
click at [629, 257] on body "Your account is past due. Please update payment method to avoid an interruption…" at bounding box center [737, 365] width 1474 height 731
click at [585, 301] on icon at bounding box center [582, 301] width 14 height 14
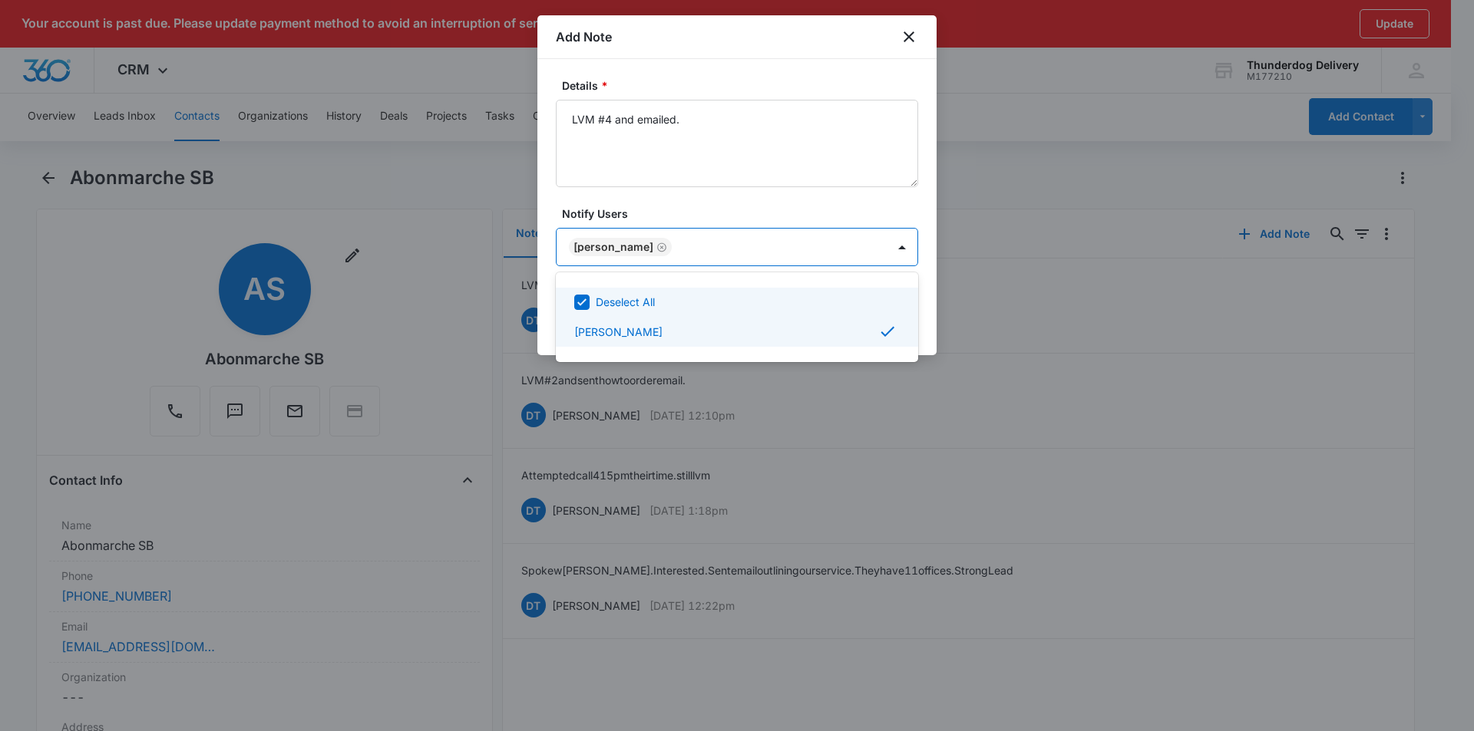
click at [696, 172] on div at bounding box center [737, 365] width 1474 height 731
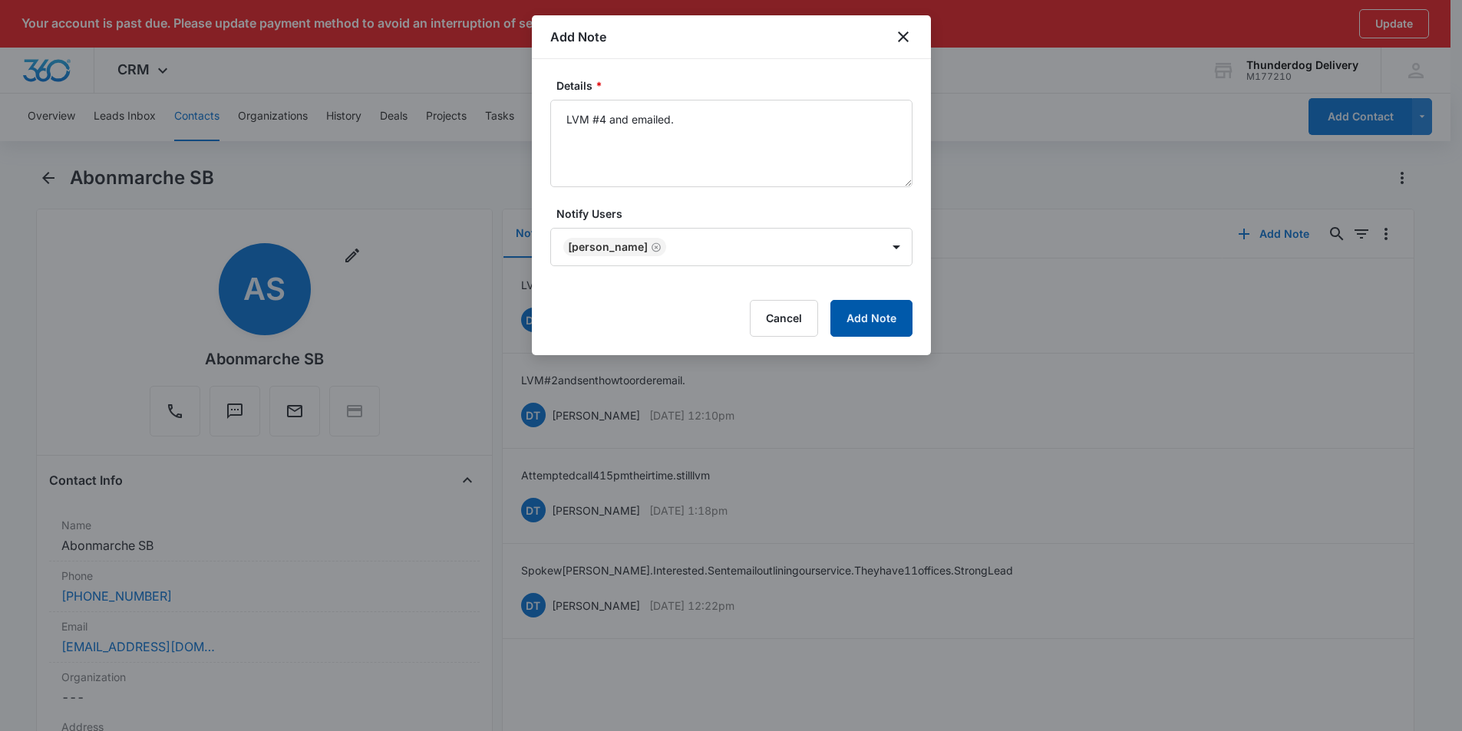
click at [847, 320] on button "Add Note" at bounding box center [871, 318] width 82 height 37
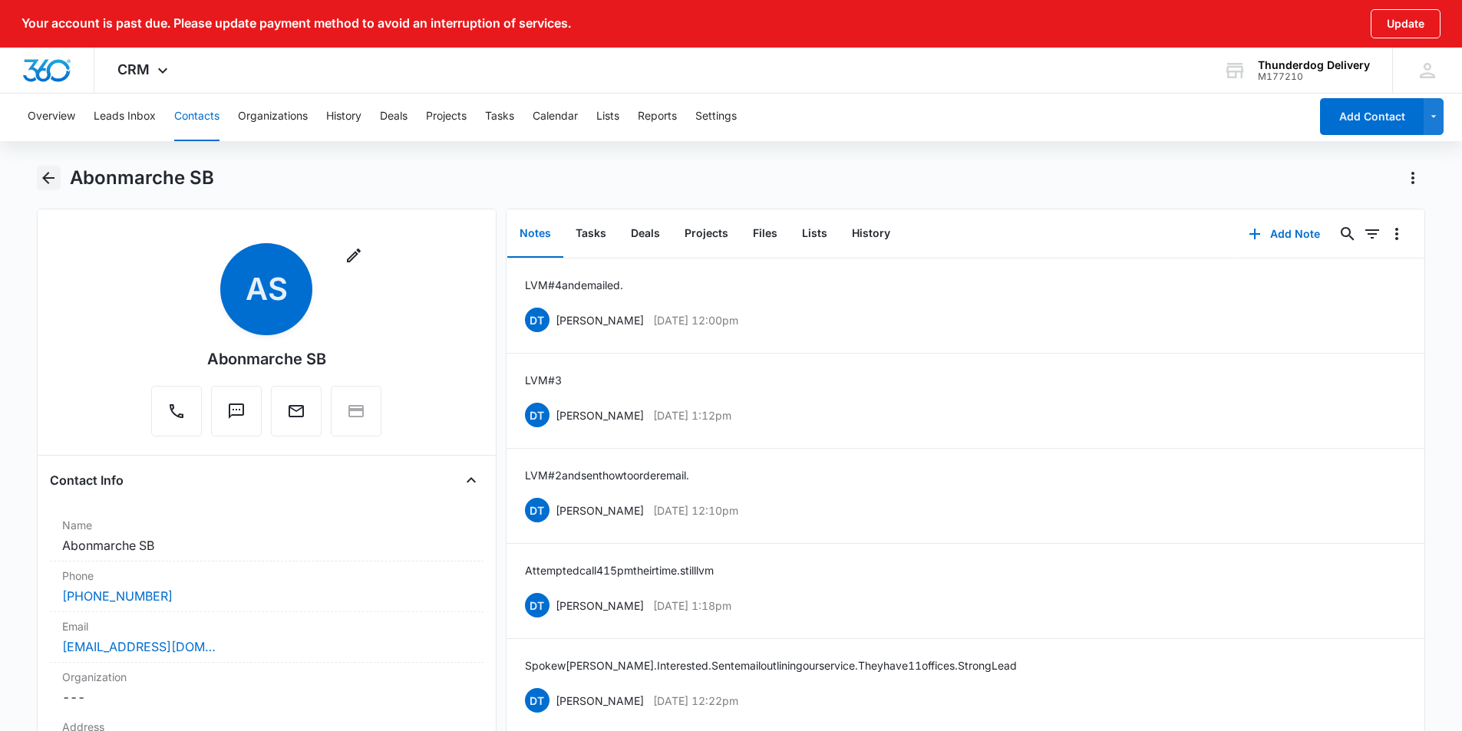
click at [45, 179] on icon "Back" at bounding box center [48, 178] width 12 height 12
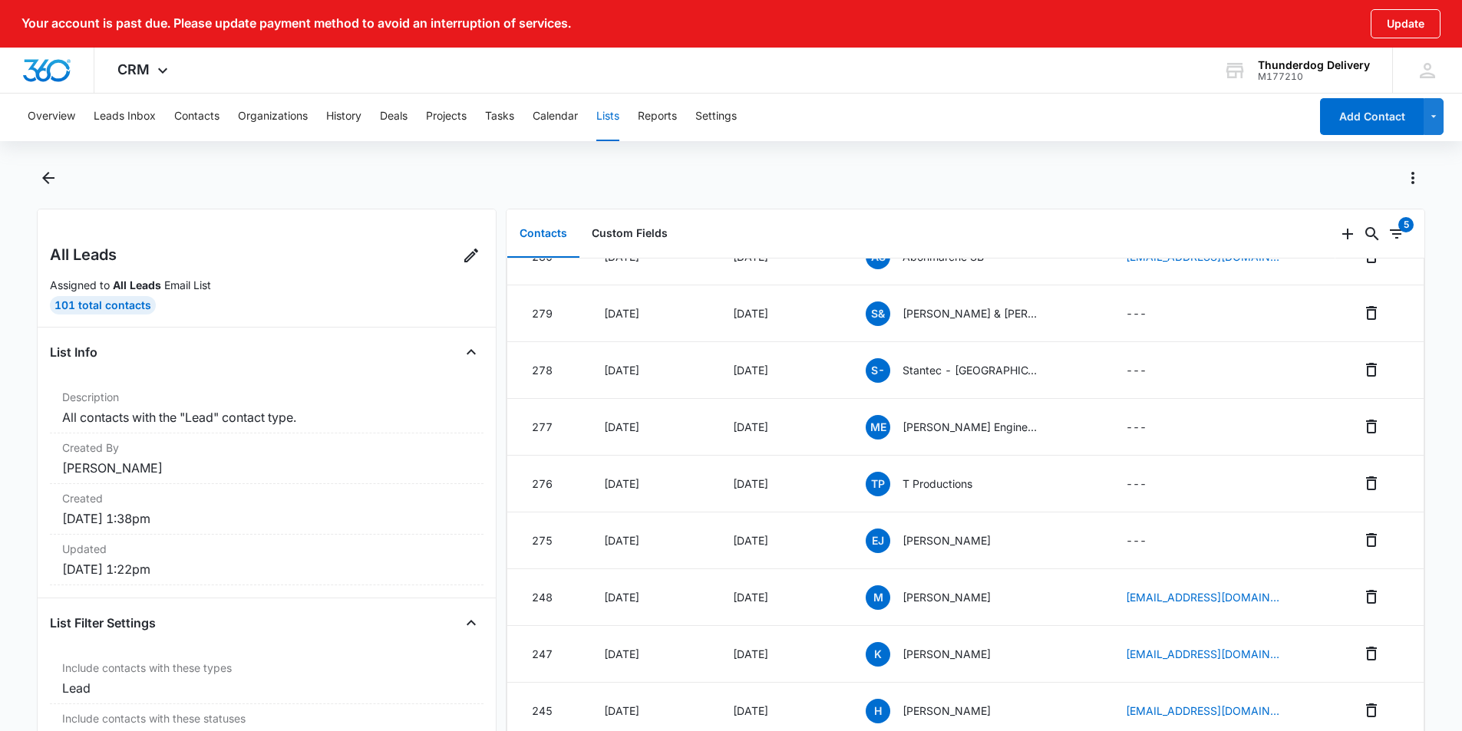
scroll to position [537, 0]
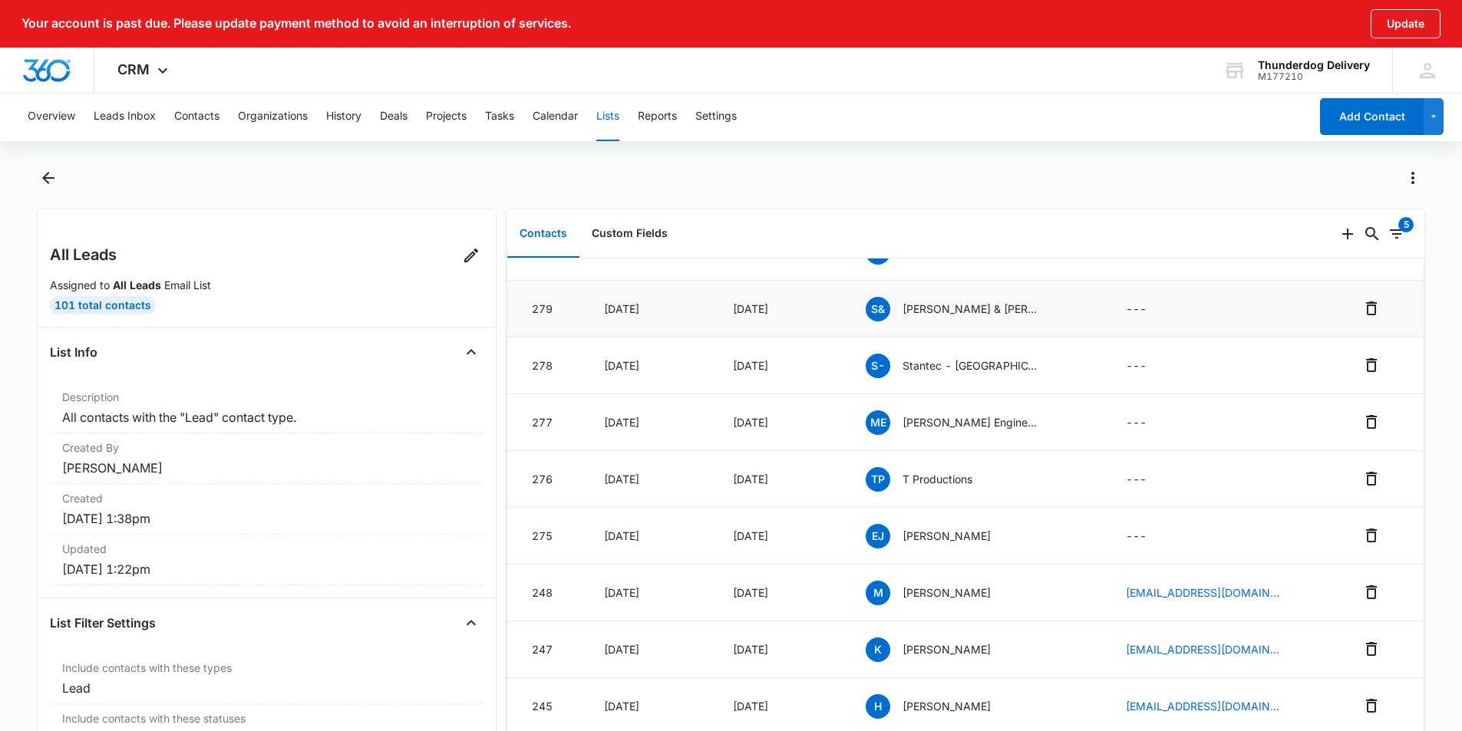
click at [967, 311] on p "[PERSON_NAME] & [PERSON_NAME] Architects SB" at bounding box center [972, 309] width 138 height 16
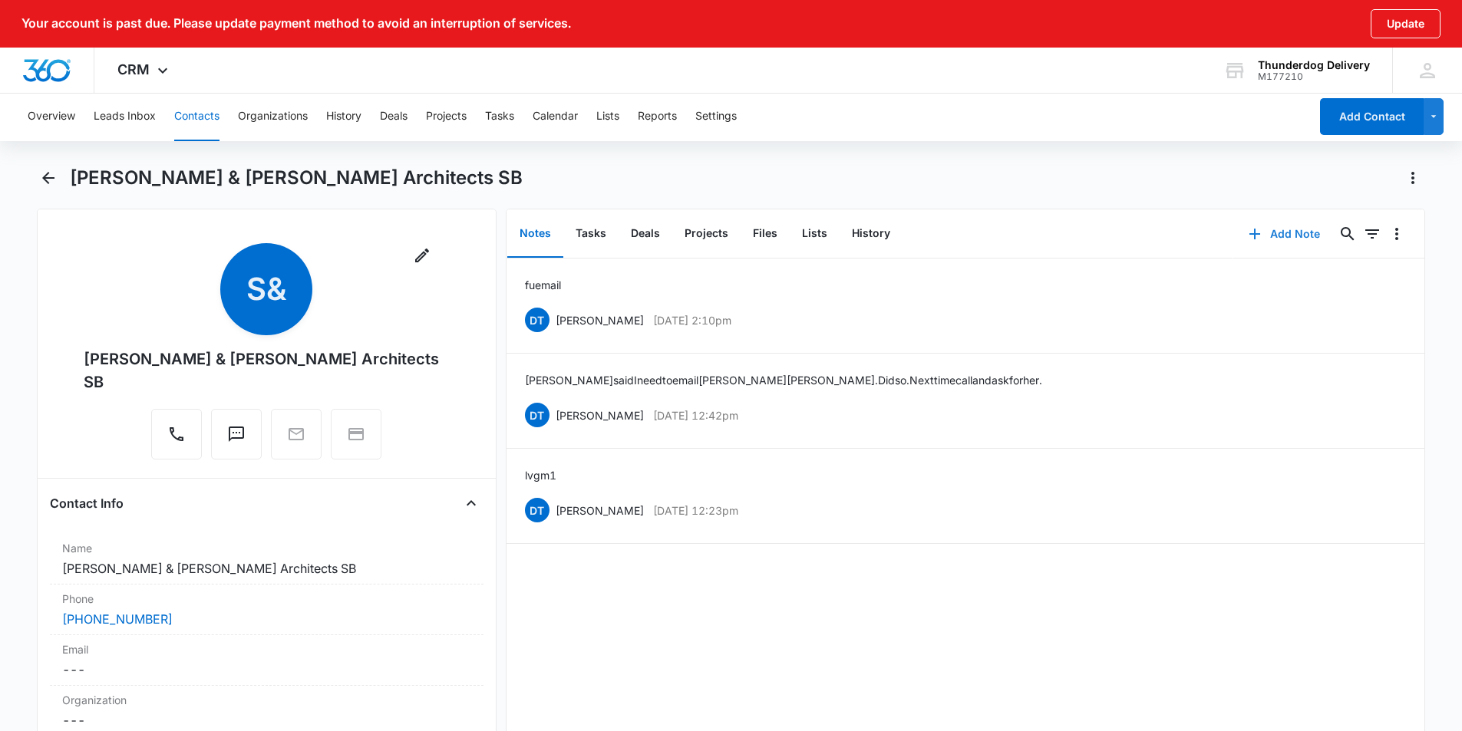
click at [1272, 234] on button "Add Note" at bounding box center [1284, 234] width 102 height 37
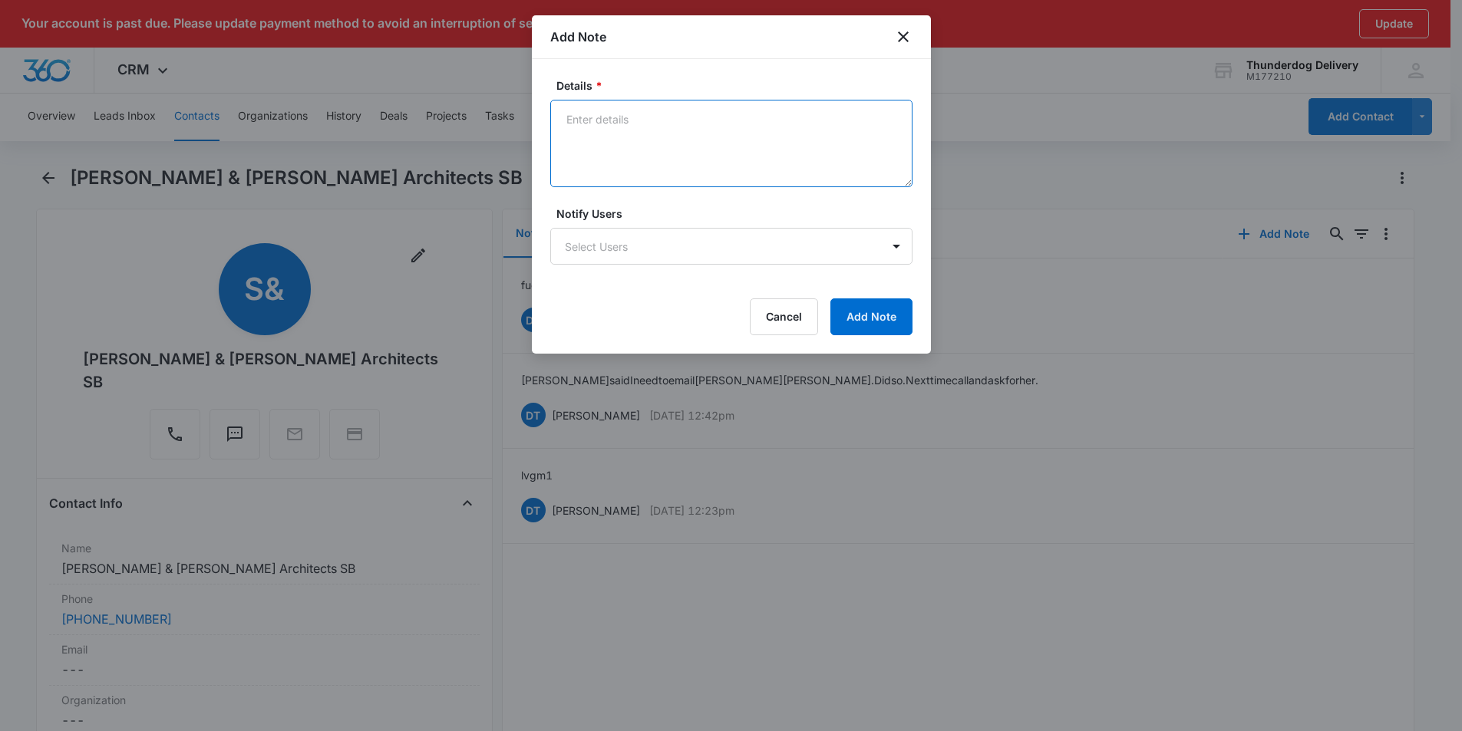
click at [638, 124] on textarea "Details *" at bounding box center [731, 143] width 362 height 87
type textarea "LVM #2"
click at [624, 249] on body "Your account is past due. Please update payment method to avoid an interruption…" at bounding box center [737, 387] width 1474 height 774
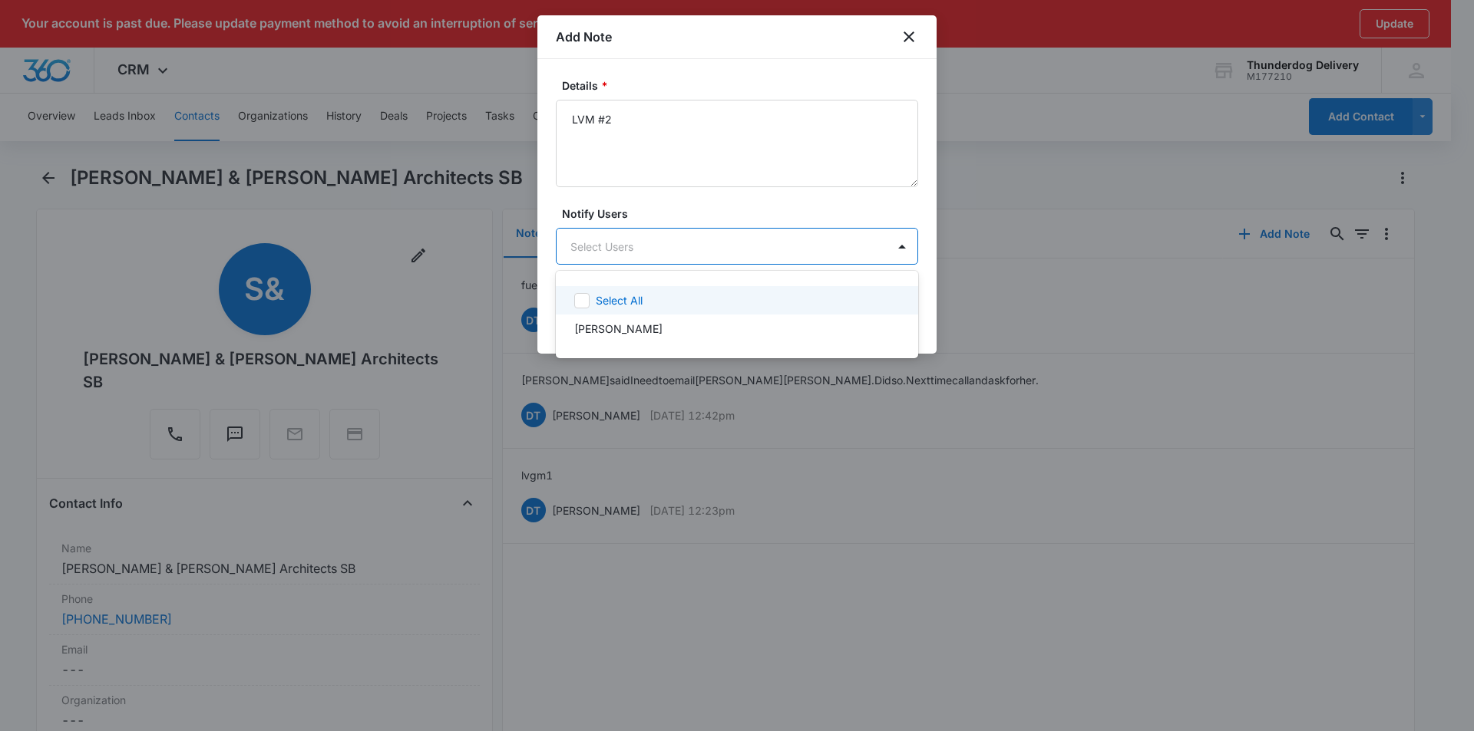
click at [586, 299] on icon at bounding box center [582, 301] width 14 height 14
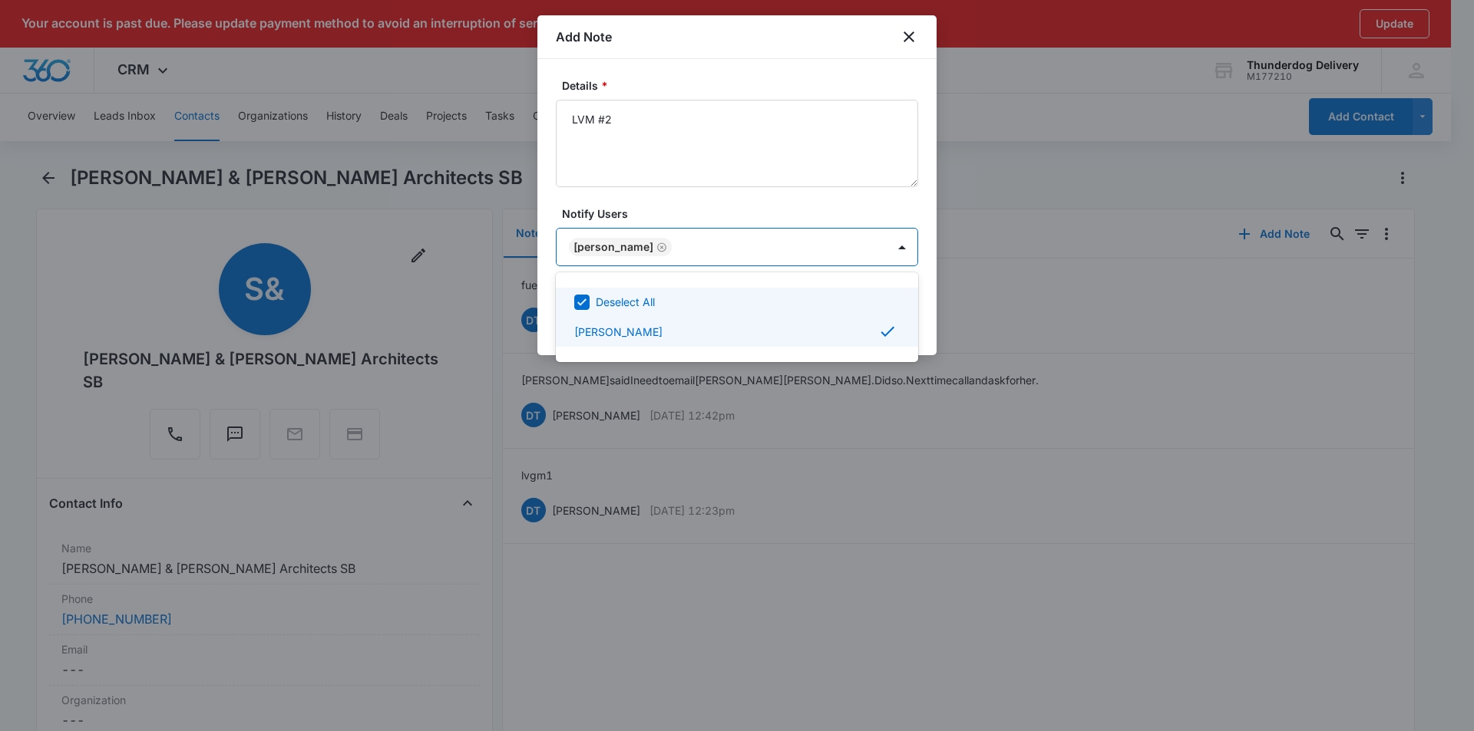
click at [652, 166] on div at bounding box center [737, 365] width 1474 height 731
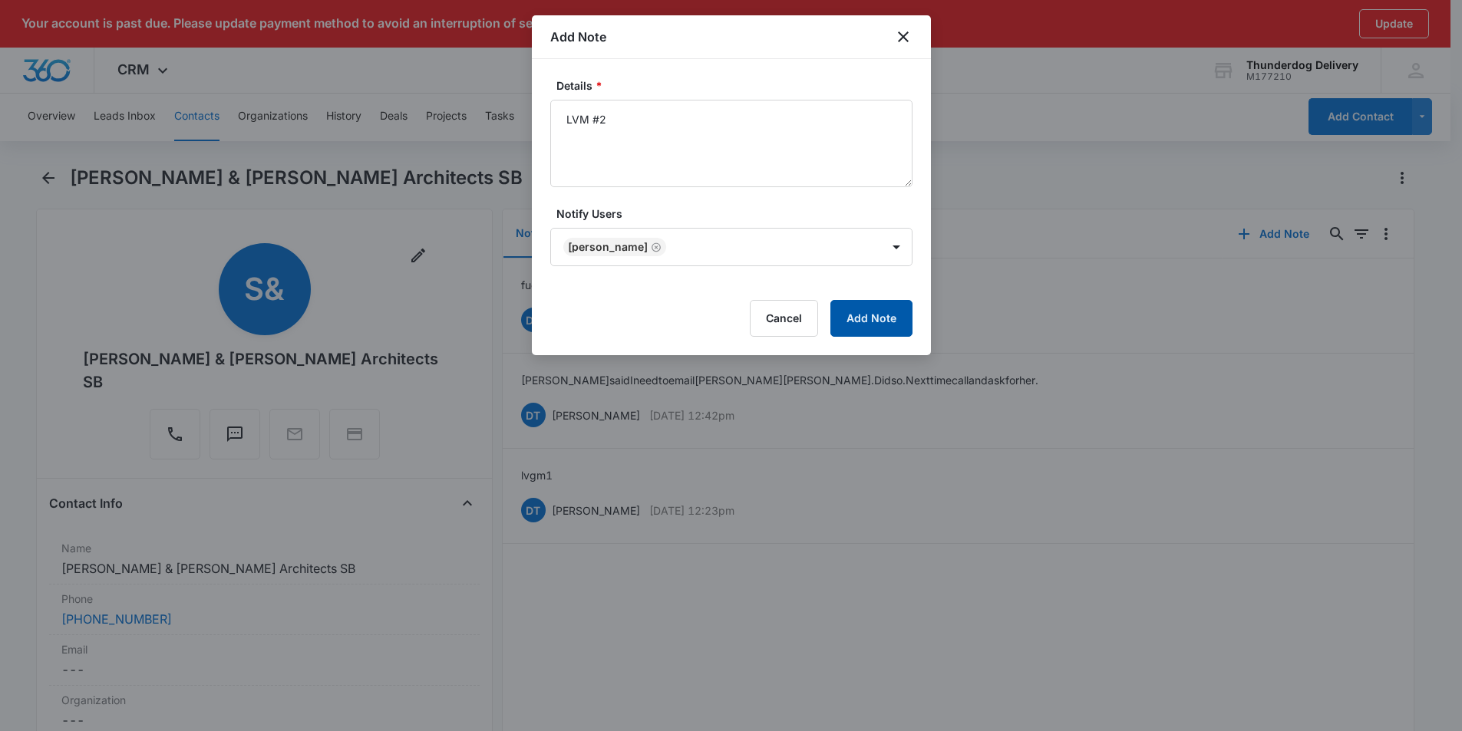
click at [858, 312] on button "Add Note" at bounding box center [871, 318] width 82 height 37
